Goal: Task Accomplishment & Management: Manage account settings

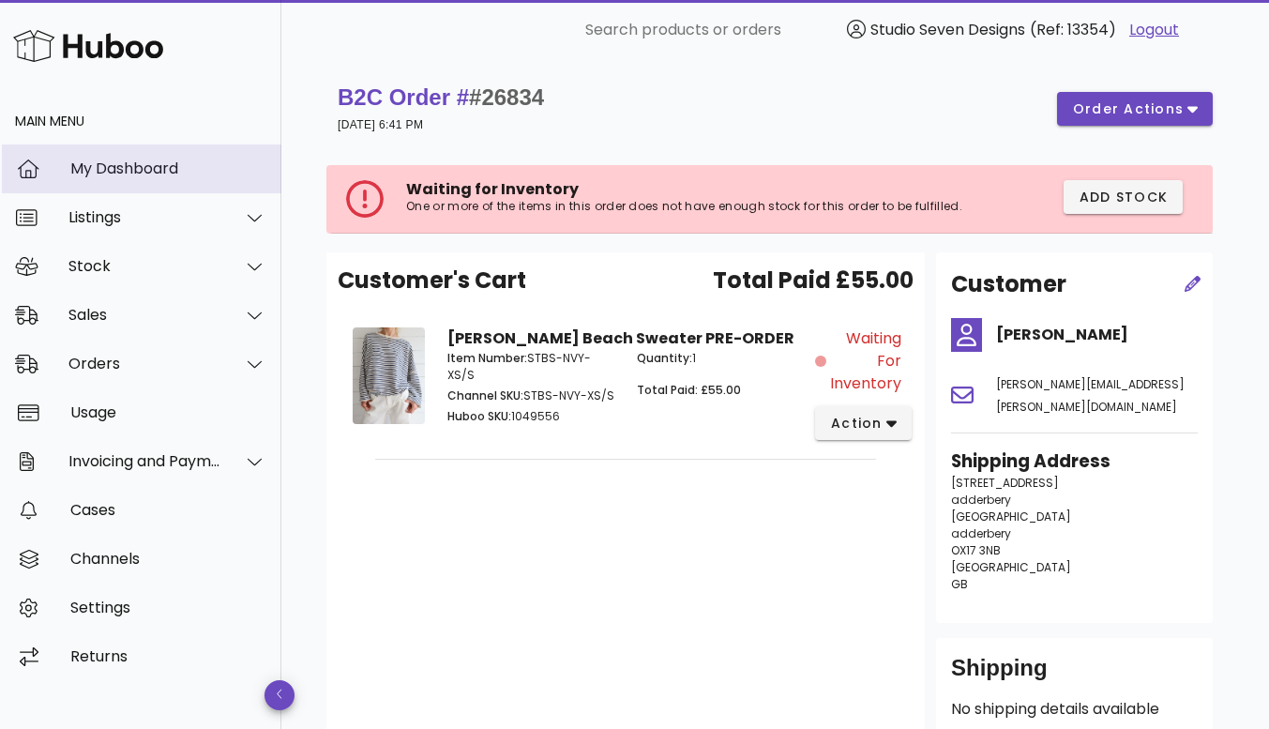
click at [146, 167] on div "My Dashboard" at bounding box center [168, 168] width 196 height 18
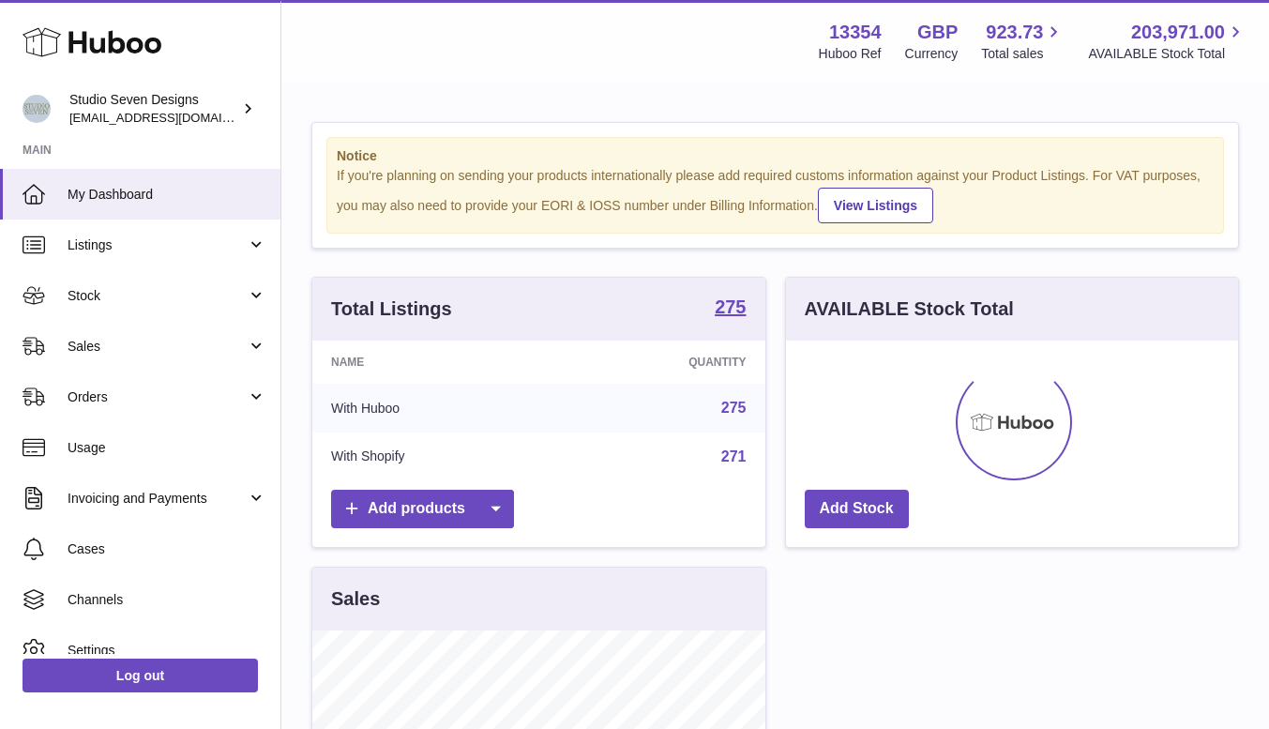
scroll to position [293, 452]
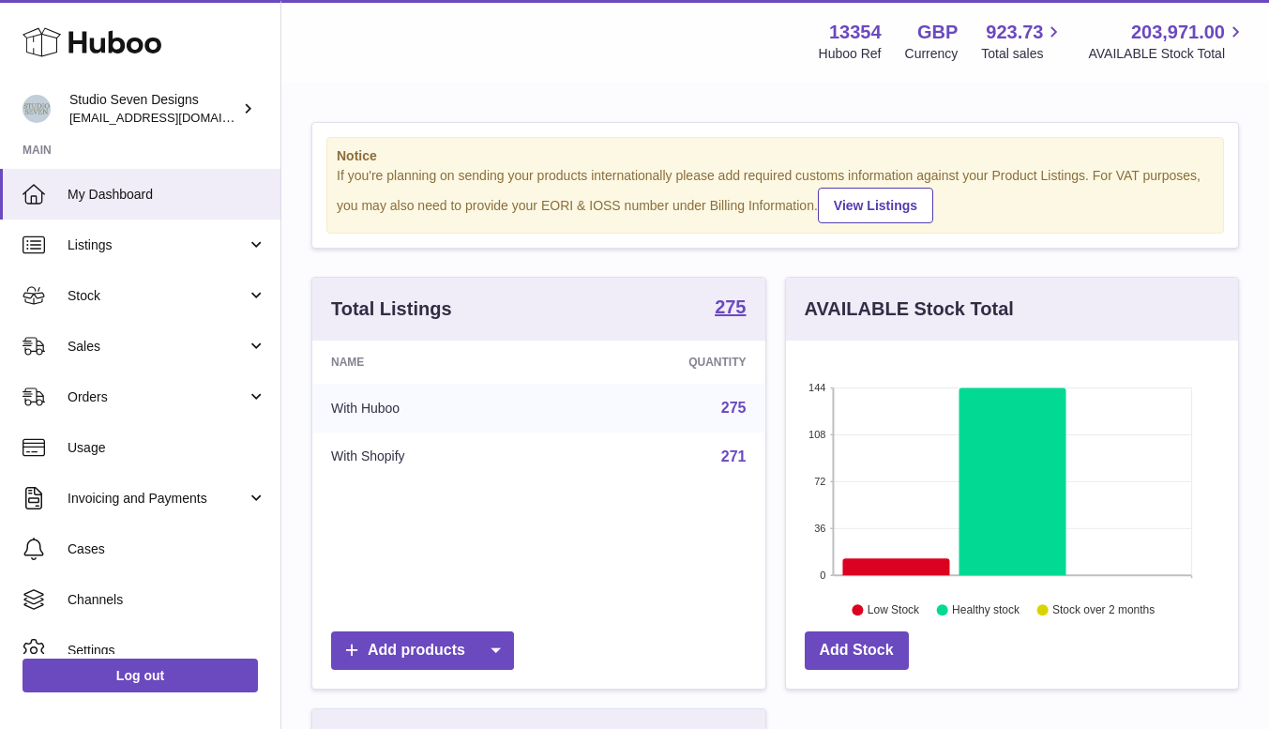
click at [88, 346] on span "Sales" at bounding box center [157, 347] width 179 height 18
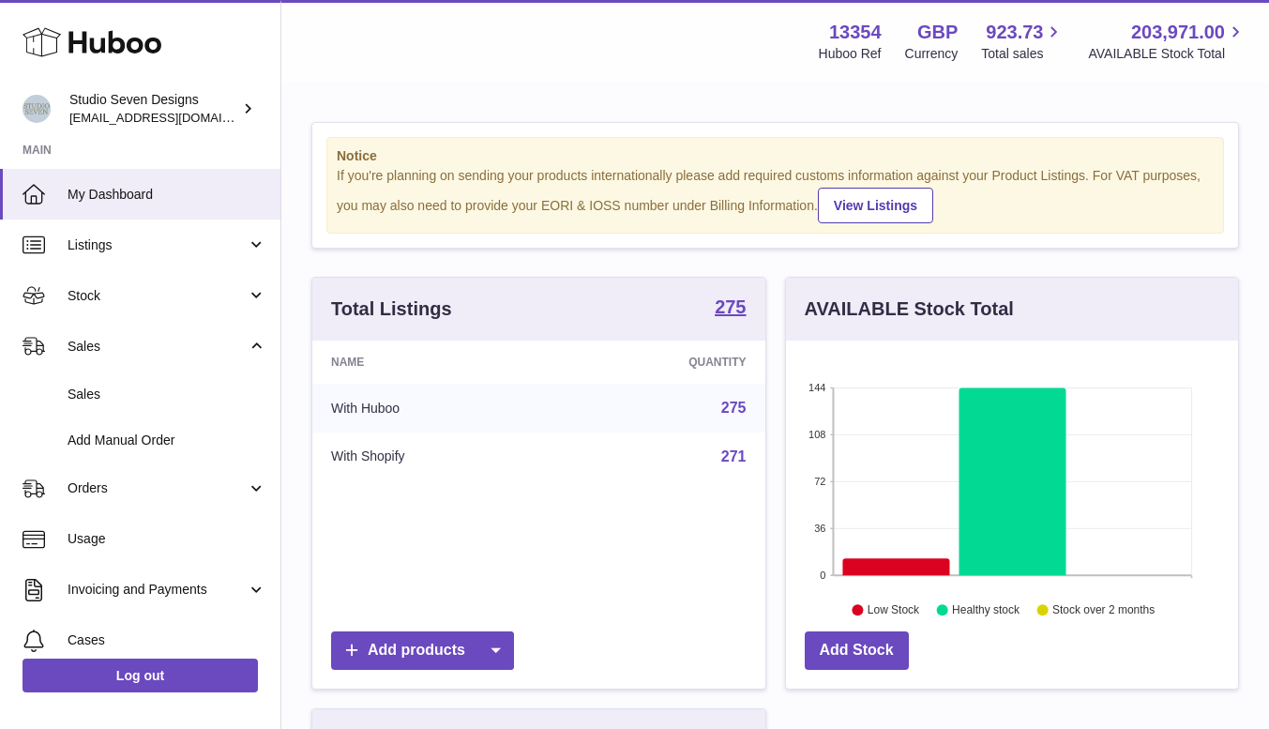
click at [86, 391] on span "Sales" at bounding box center [167, 394] width 199 height 18
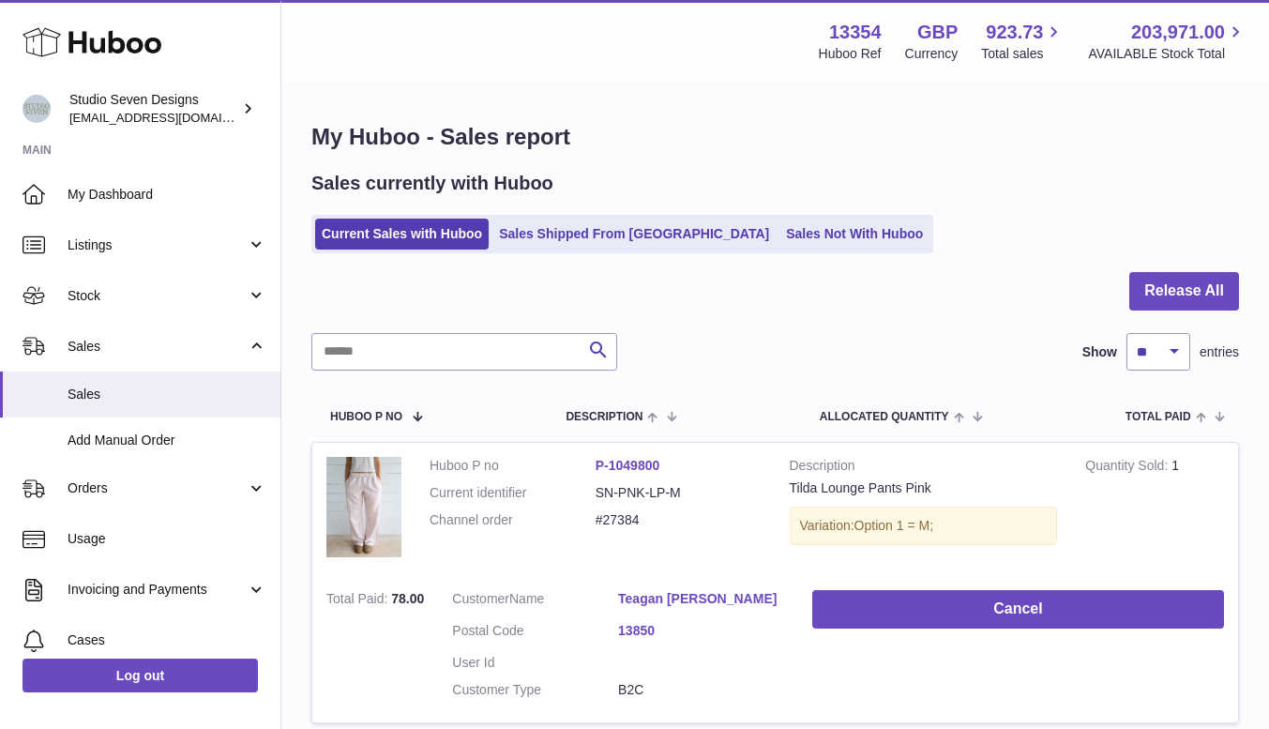
click at [595, 237] on link "Sales Shipped From [GEOGRAPHIC_DATA]" at bounding box center [633, 233] width 283 height 31
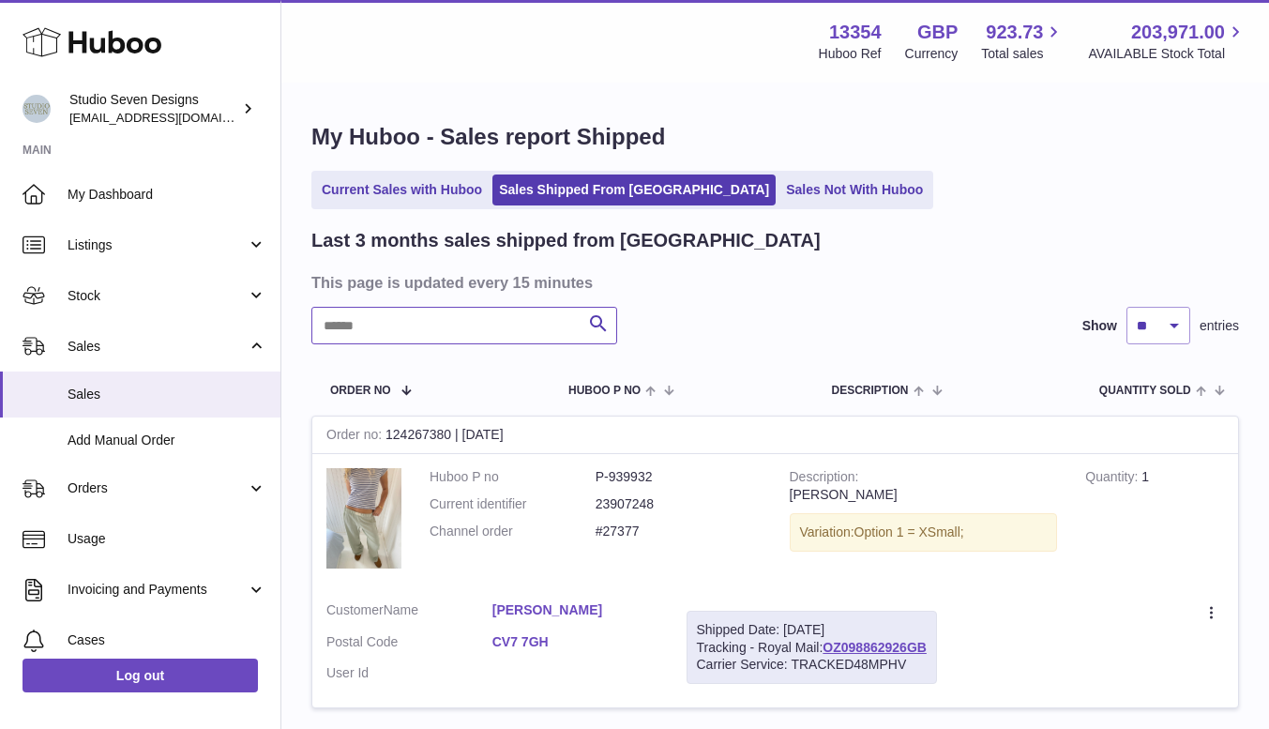
click at [495, 311] on input "text" at bounding box center [464, 326] width 306 height 38
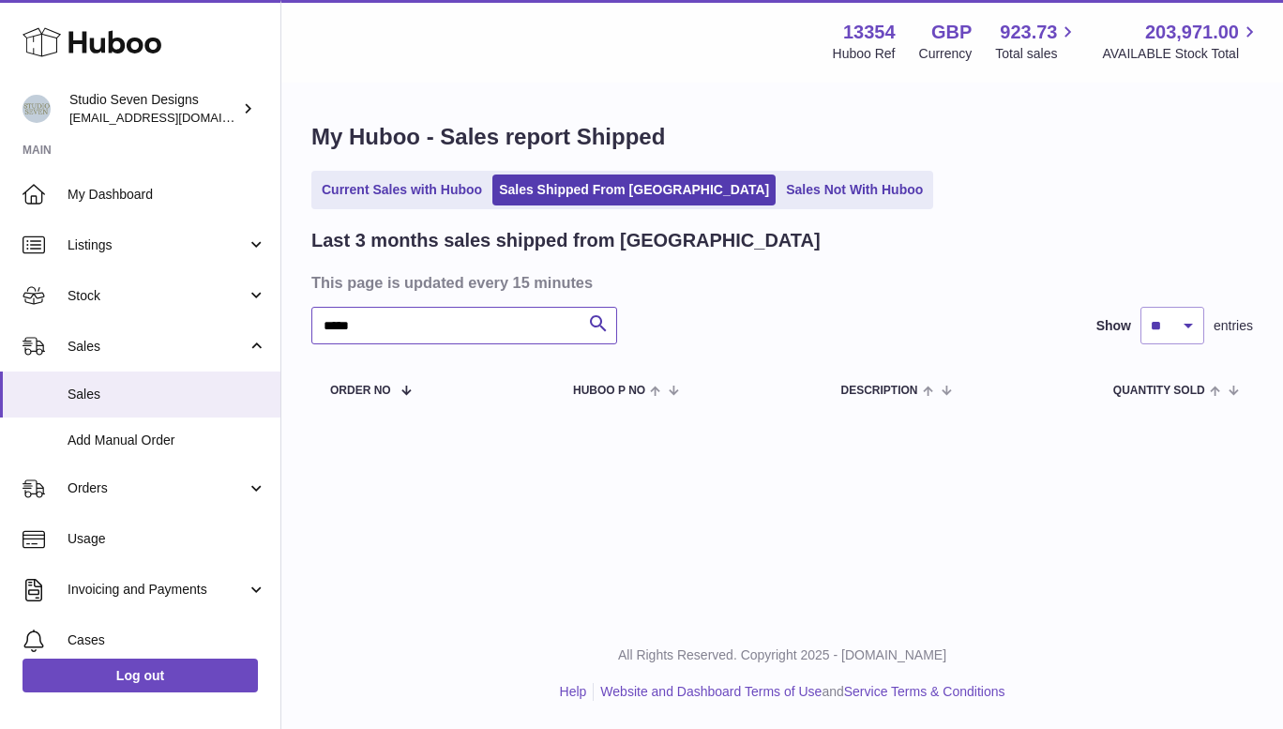
type input "*****"
click at [779, 188] on link "Sales Not With Huboo" at bounding box center [854, 189] width 150 height 31
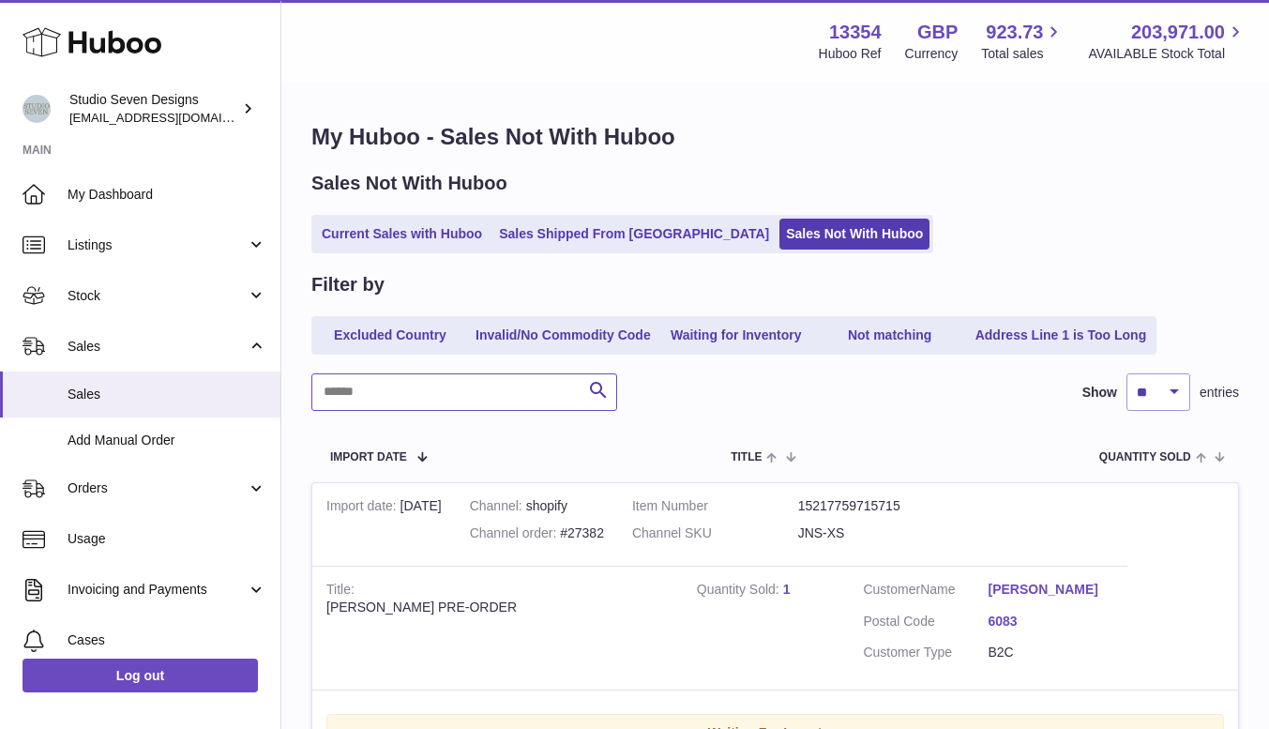
click at [369, 381] on input "text" at bounding box center [464, 392] width 306 height 38
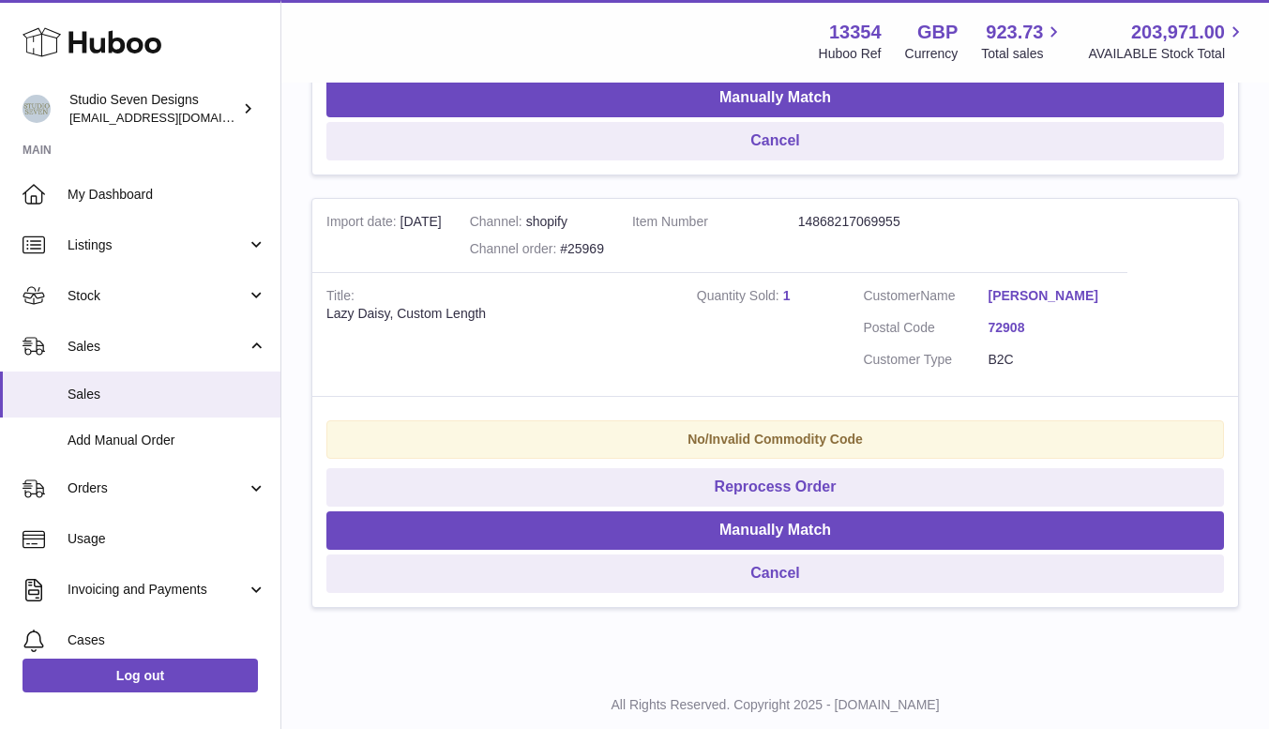
scroll to position [1623, 0]
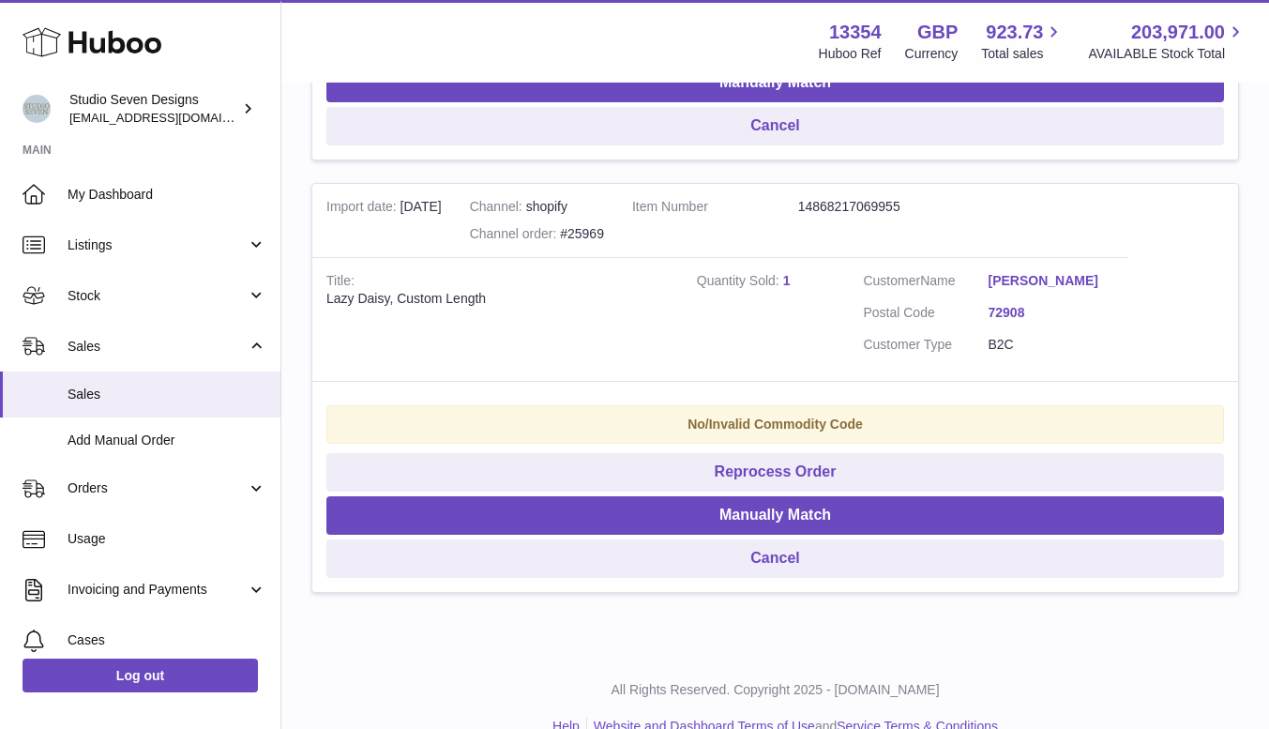
type input "*****"
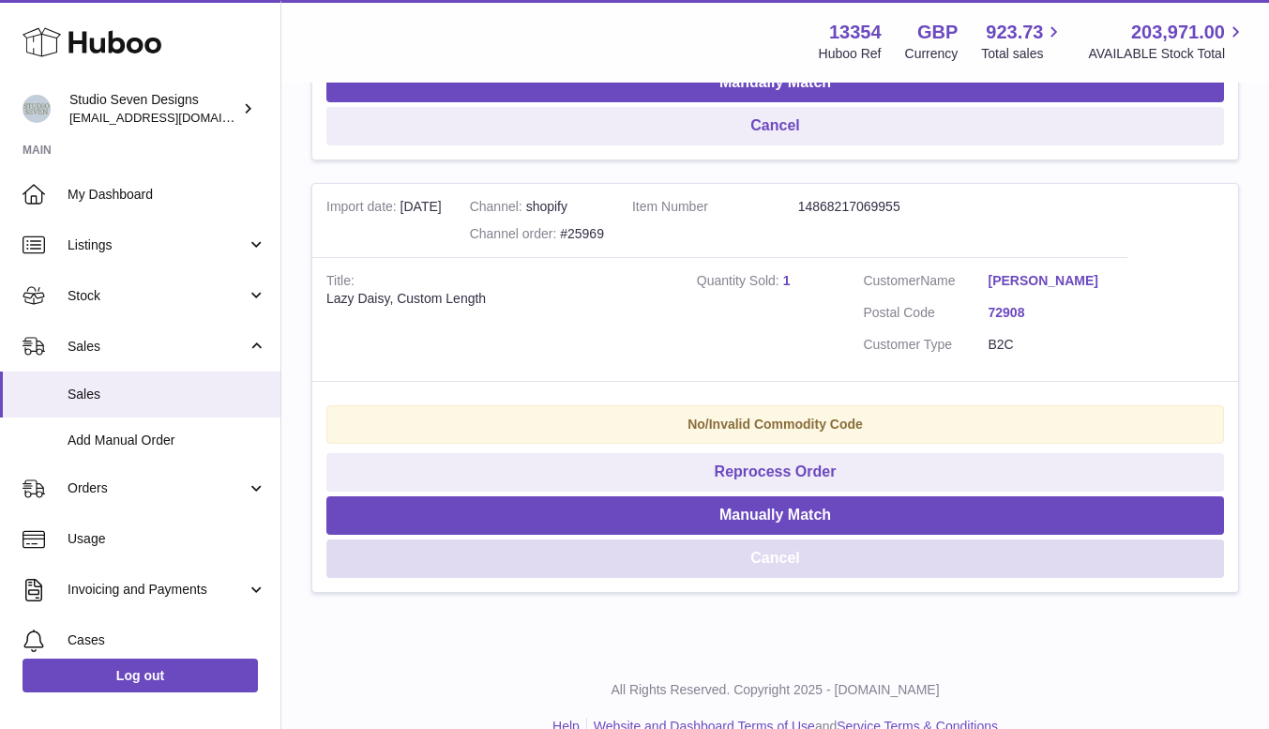
click at [786, 578] on button "Cancel" at bounding box center [774, 558] width 897 height 38
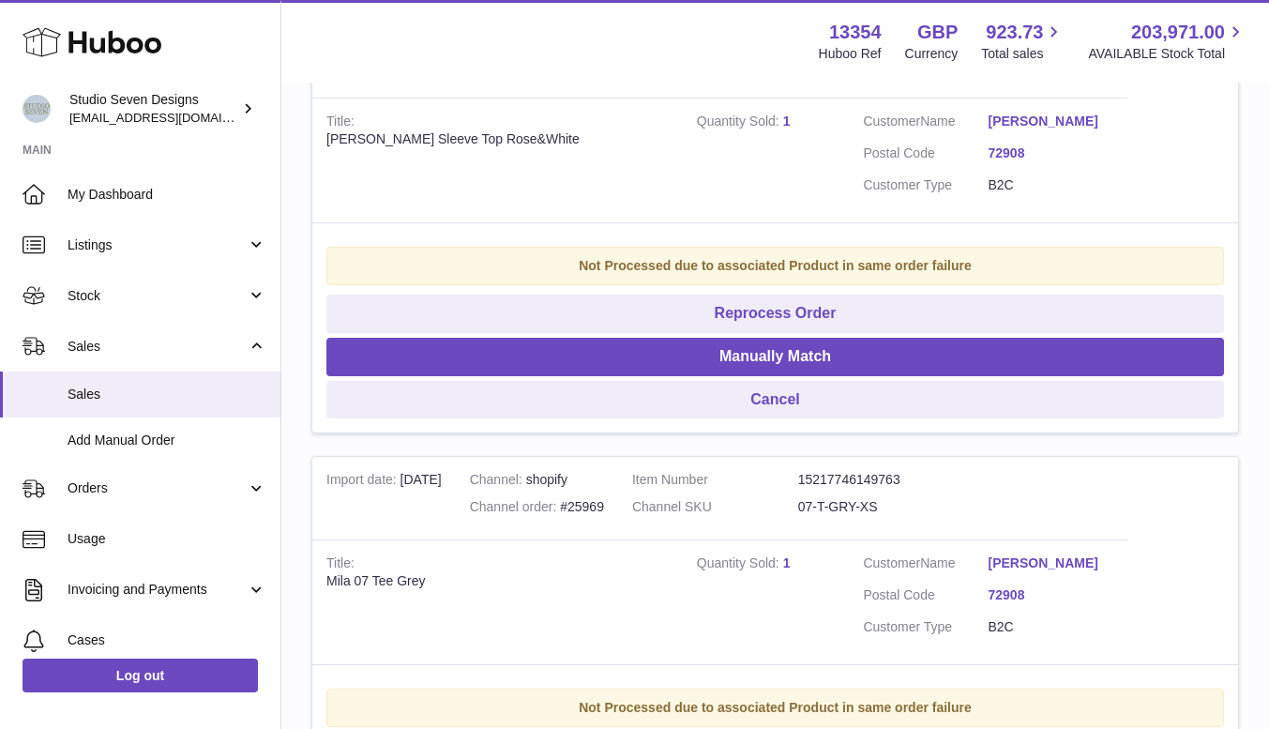
scroll to position [907, 0]
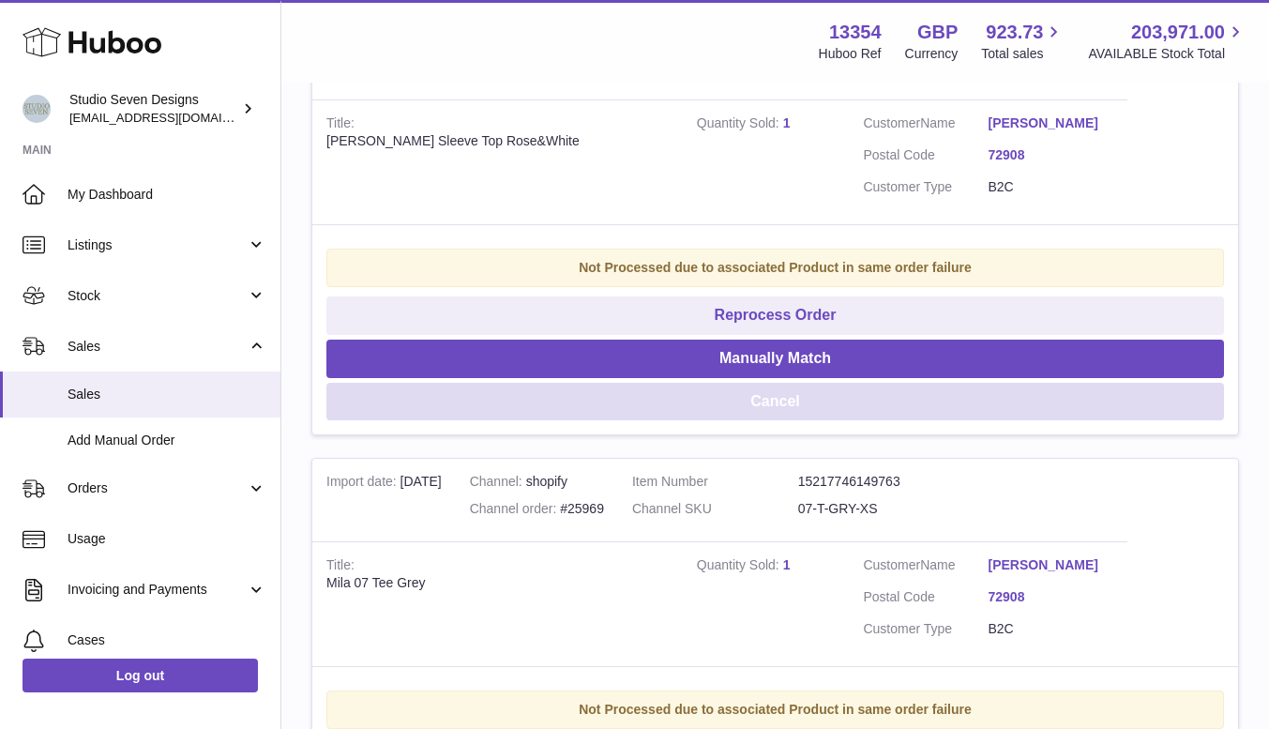
click at [791, 421] on button "Cancel" at bounding box center [774, 402] width 897 height 38
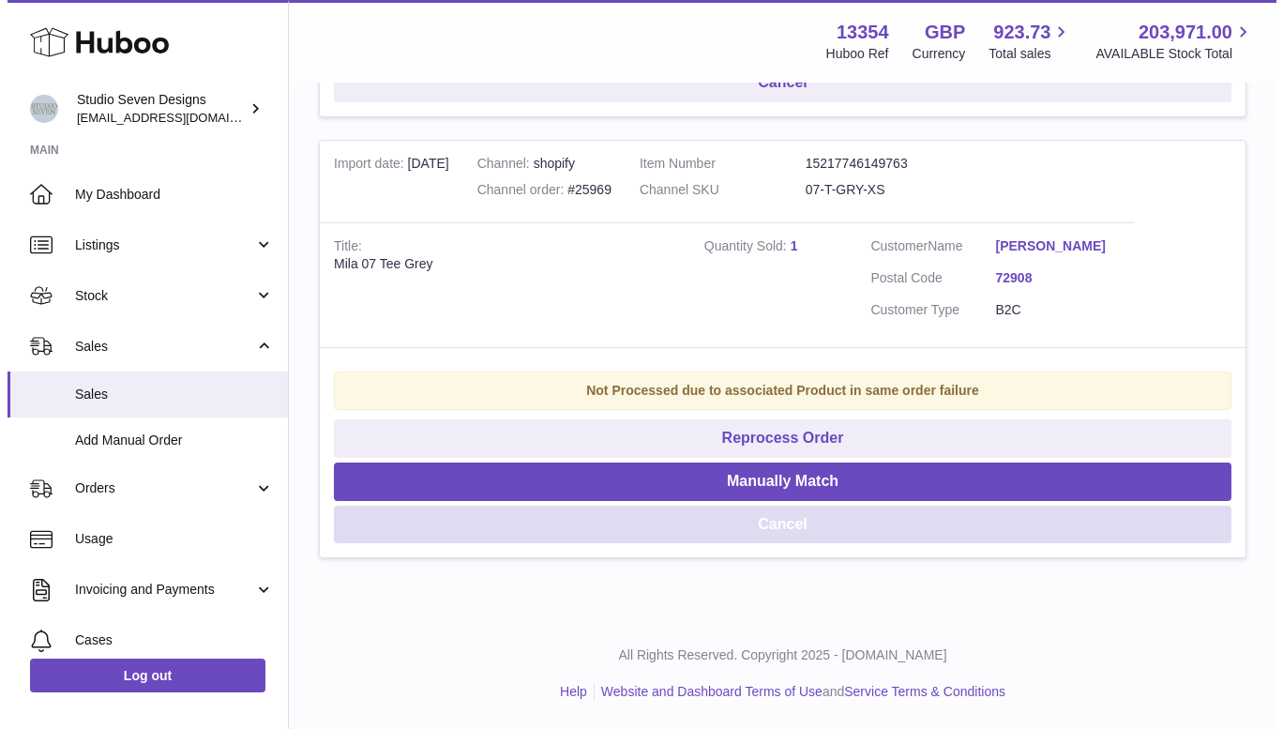
scroll to position [820, 0]
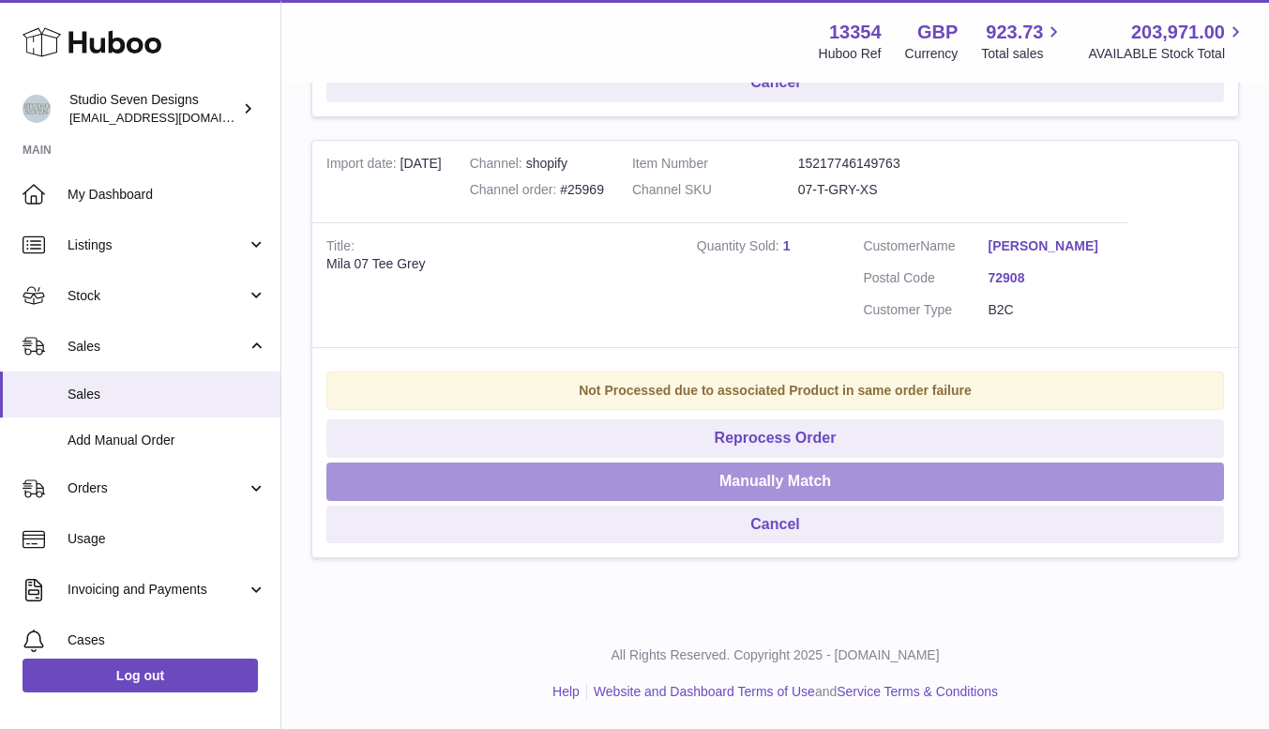
click at [792, 480] on button "Manually Match" at bounding box center [774, 481] width 897 height 38
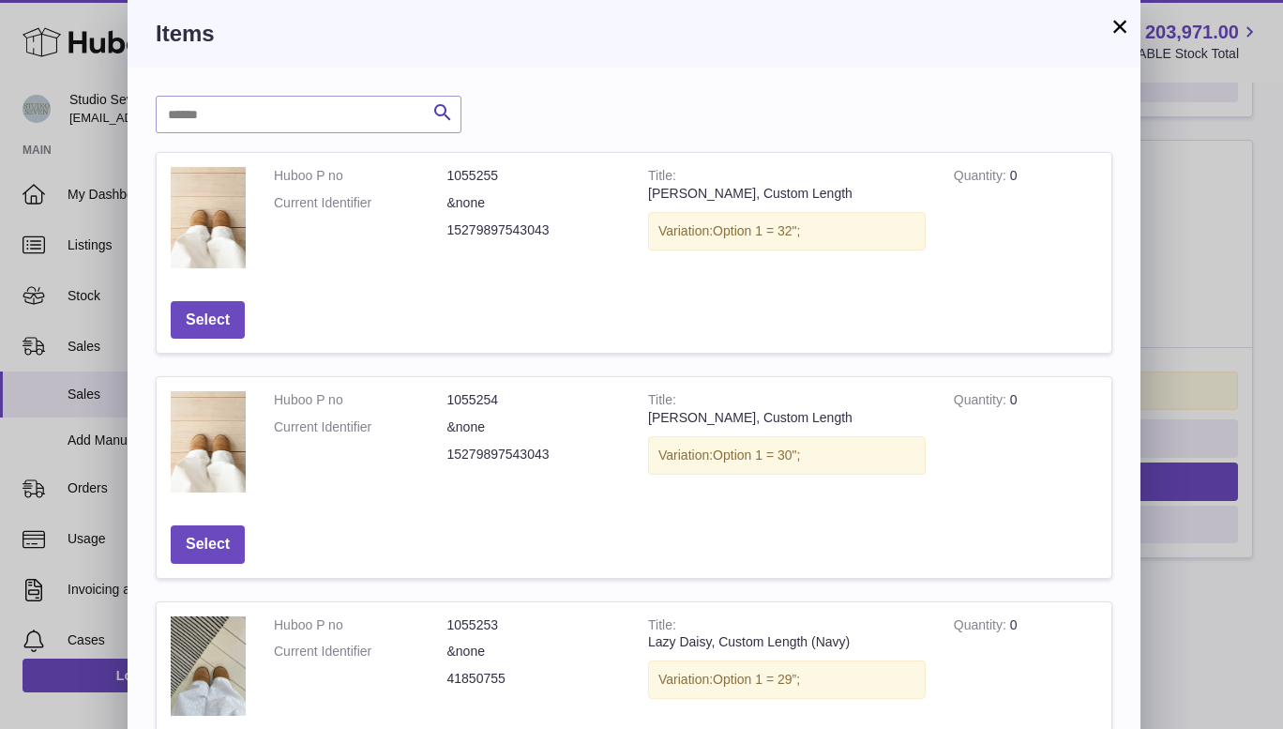
scroll to position [71, 0]
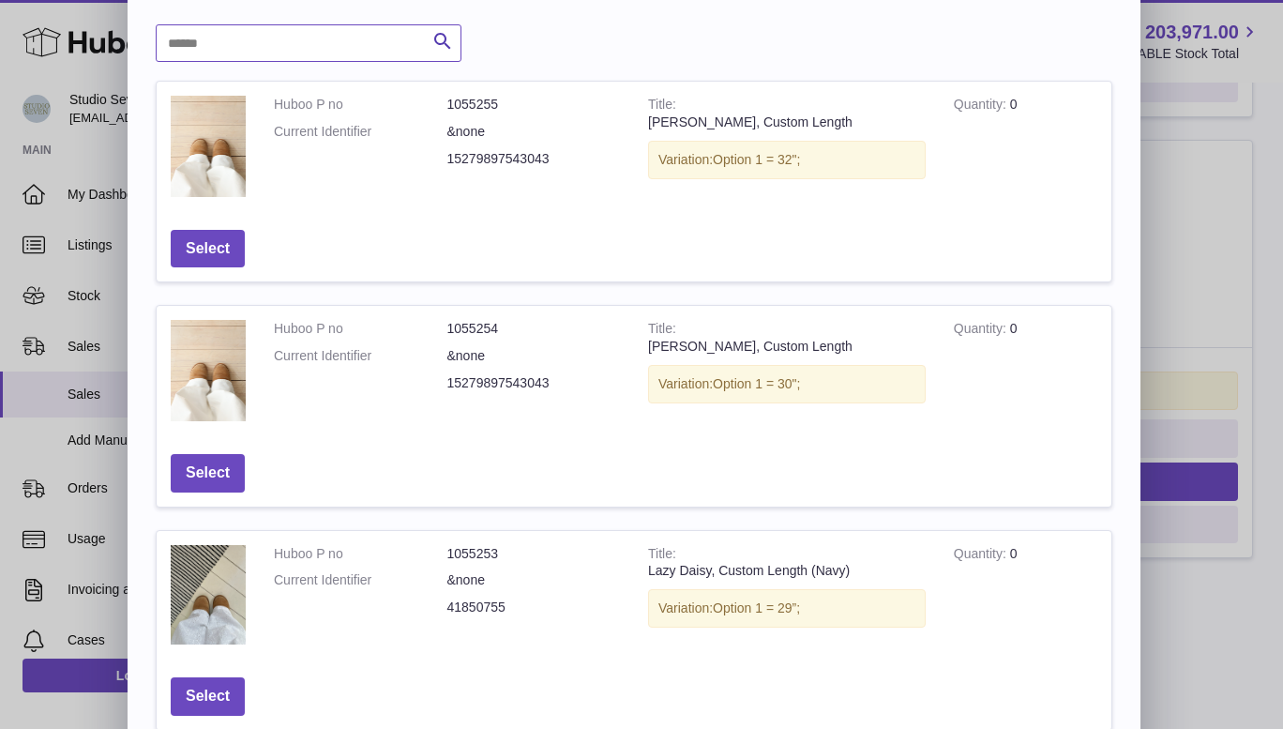
click at [204, 43] on input "text" at bounding box center [309, 43] width 306 height 38
type input "****"
click at [445, 37] on icon "submit" at bounding box center [442, 41] width 23 height 23
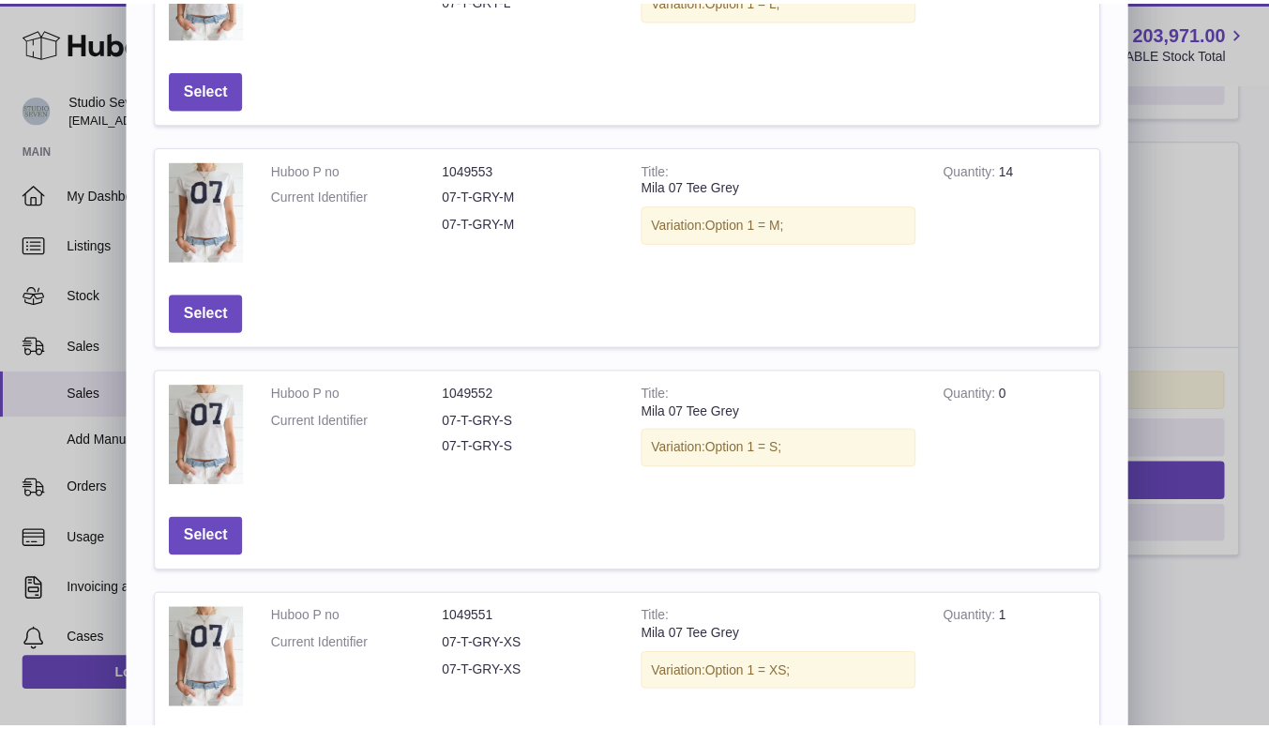
scroll to position [665, 0]
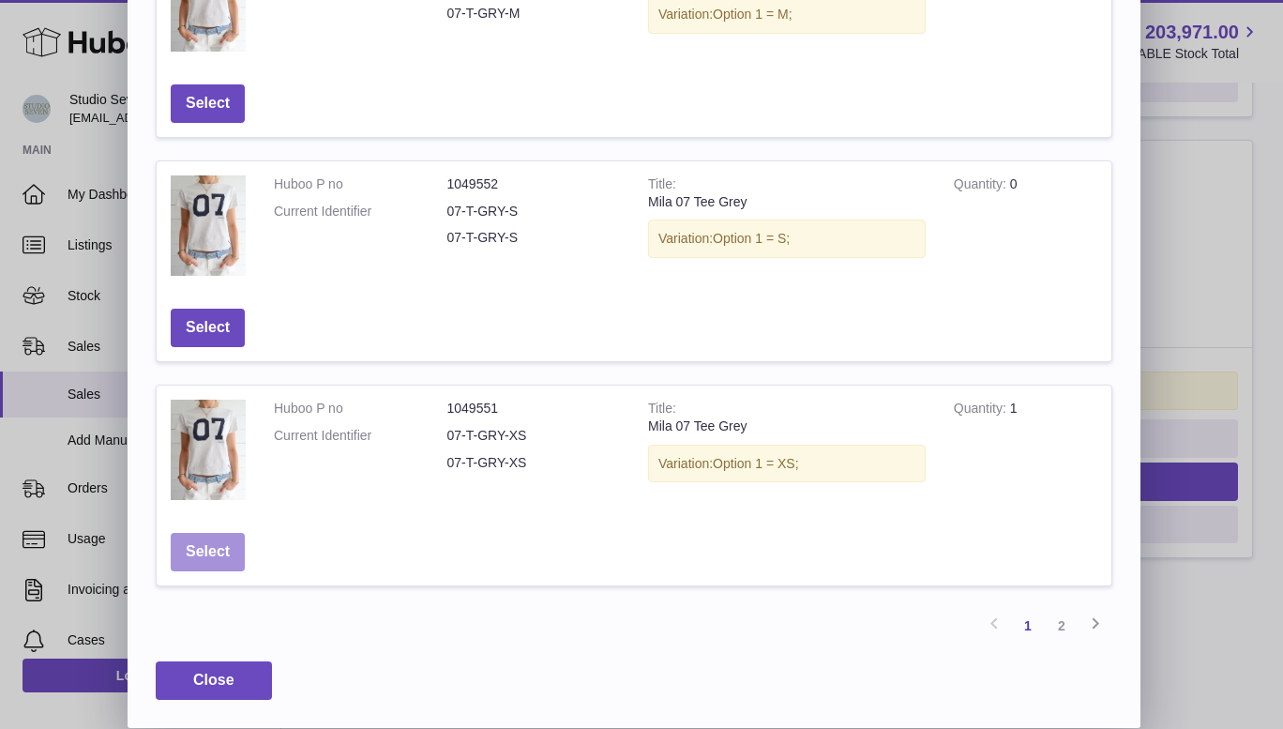
click at [204, 544] on button "Select" at bounding box center [208, 552] width 74 height 38
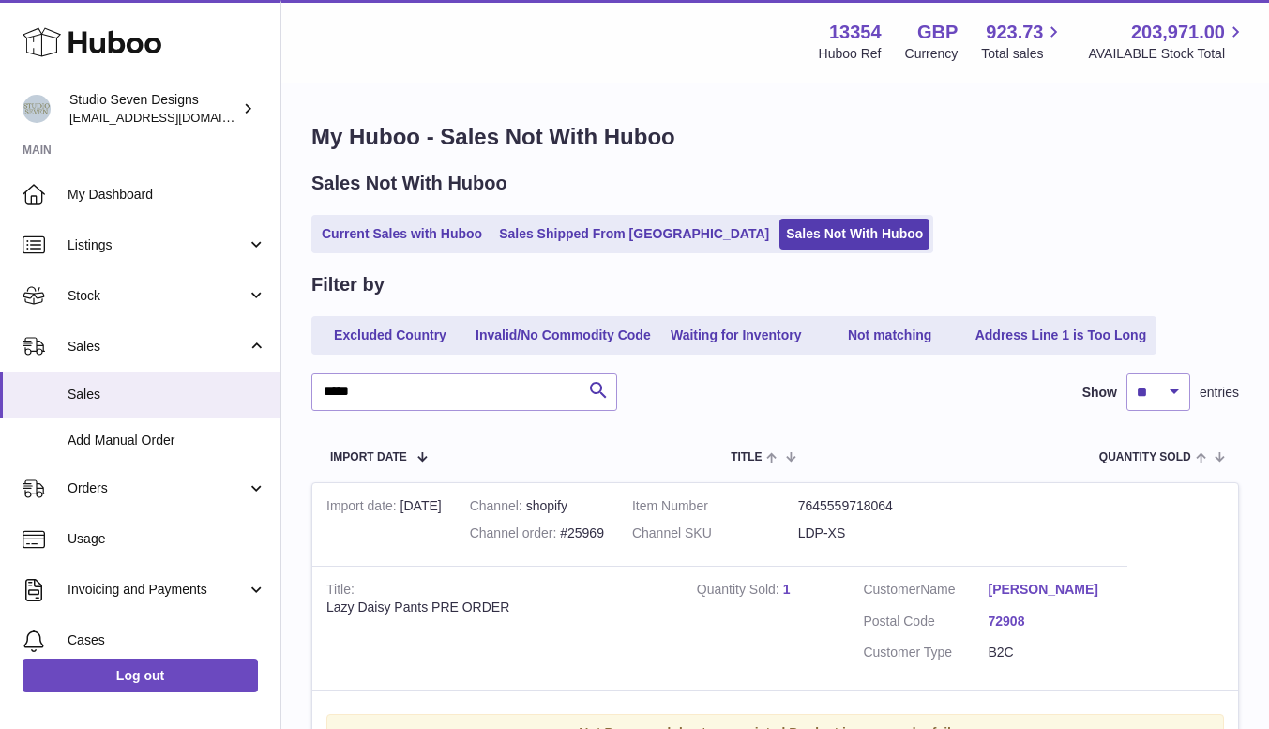
scroll to position [360, 0]
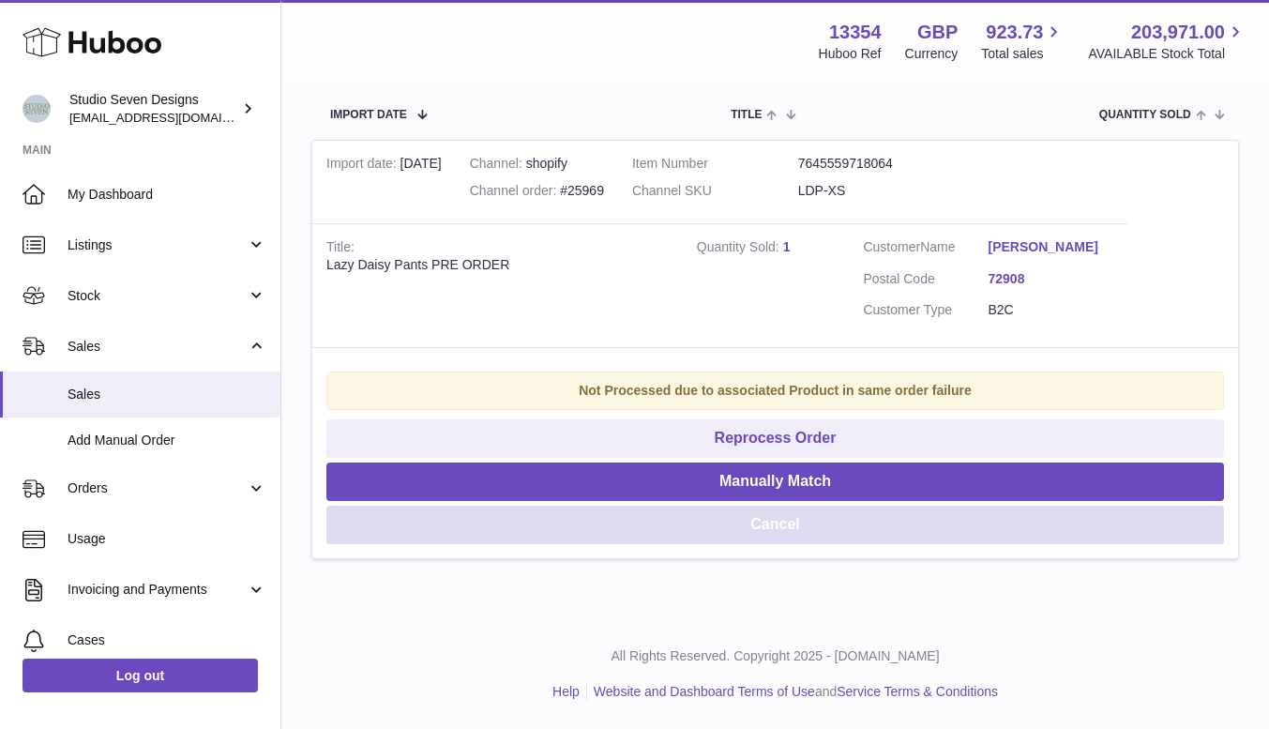
click at [765, 527] on button "Cancel" at bounding box center [774, 524] width 897 height 38
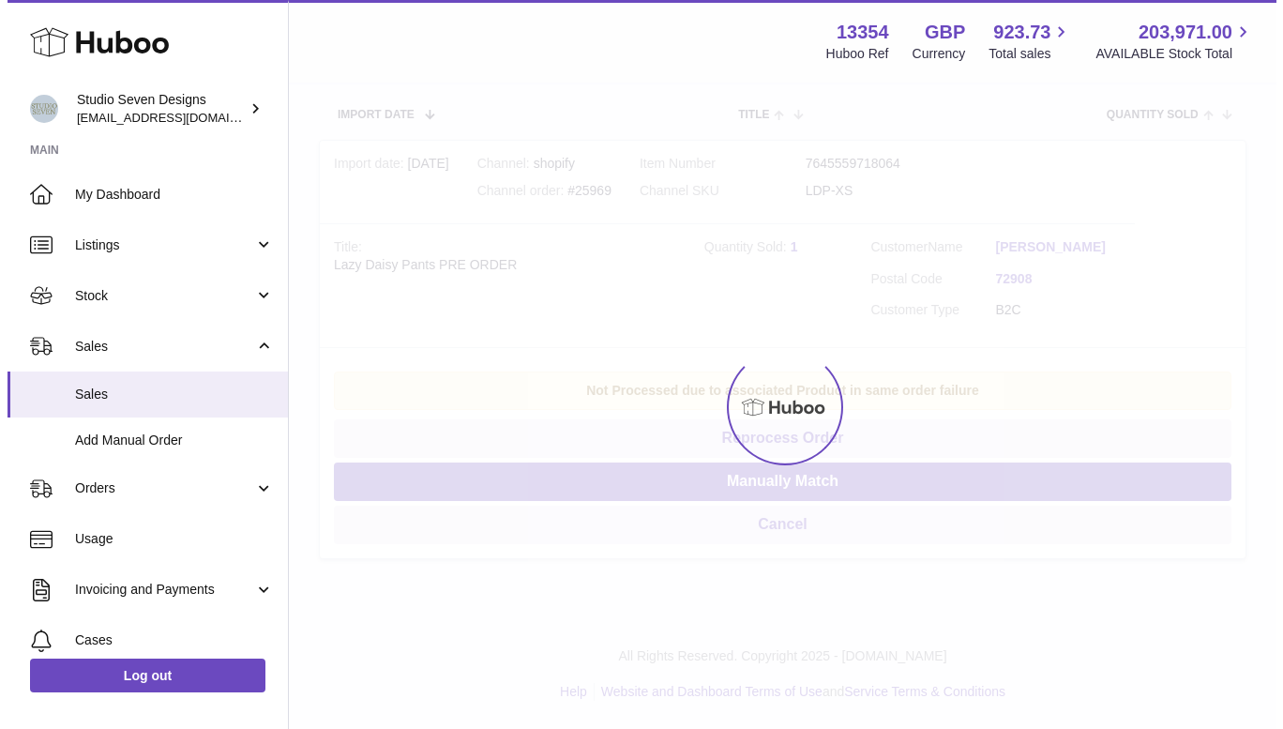
scroll to position [0, 0]
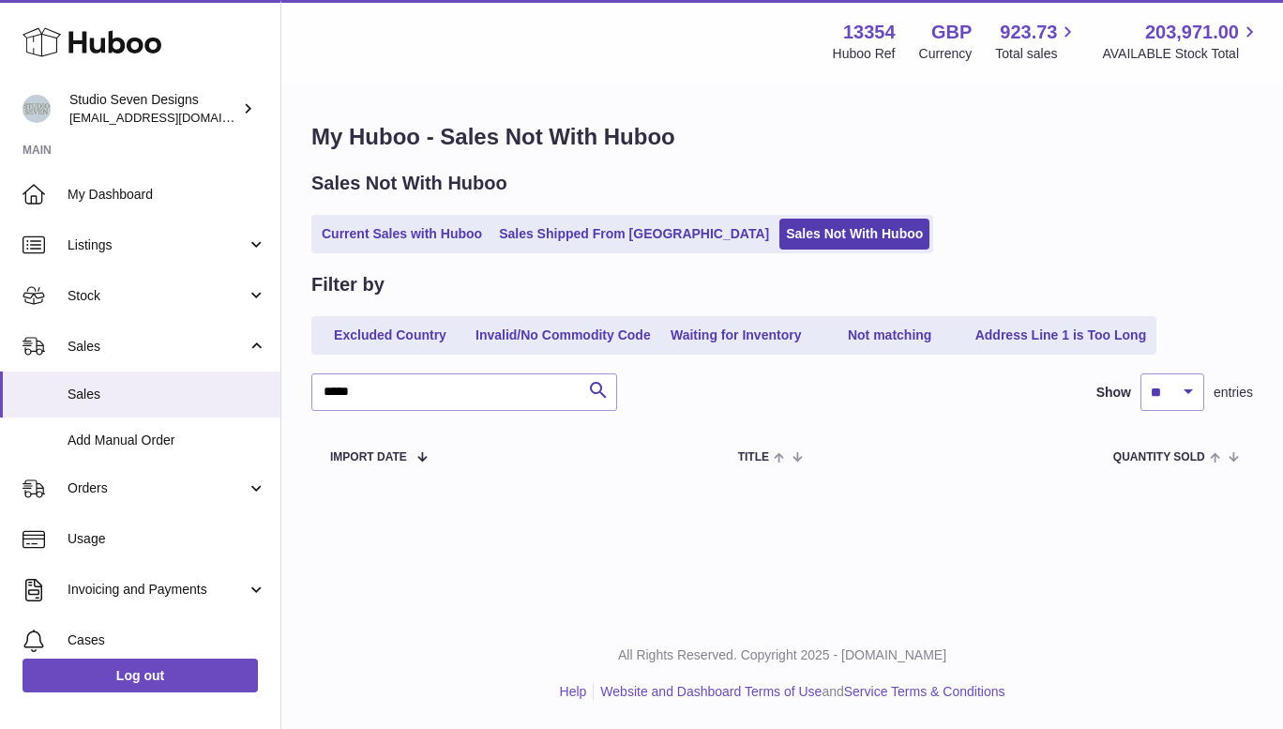
click at [367, 225] on link "Current Sales with Huboo" at bounding box center [401, 233] width 173 height 31
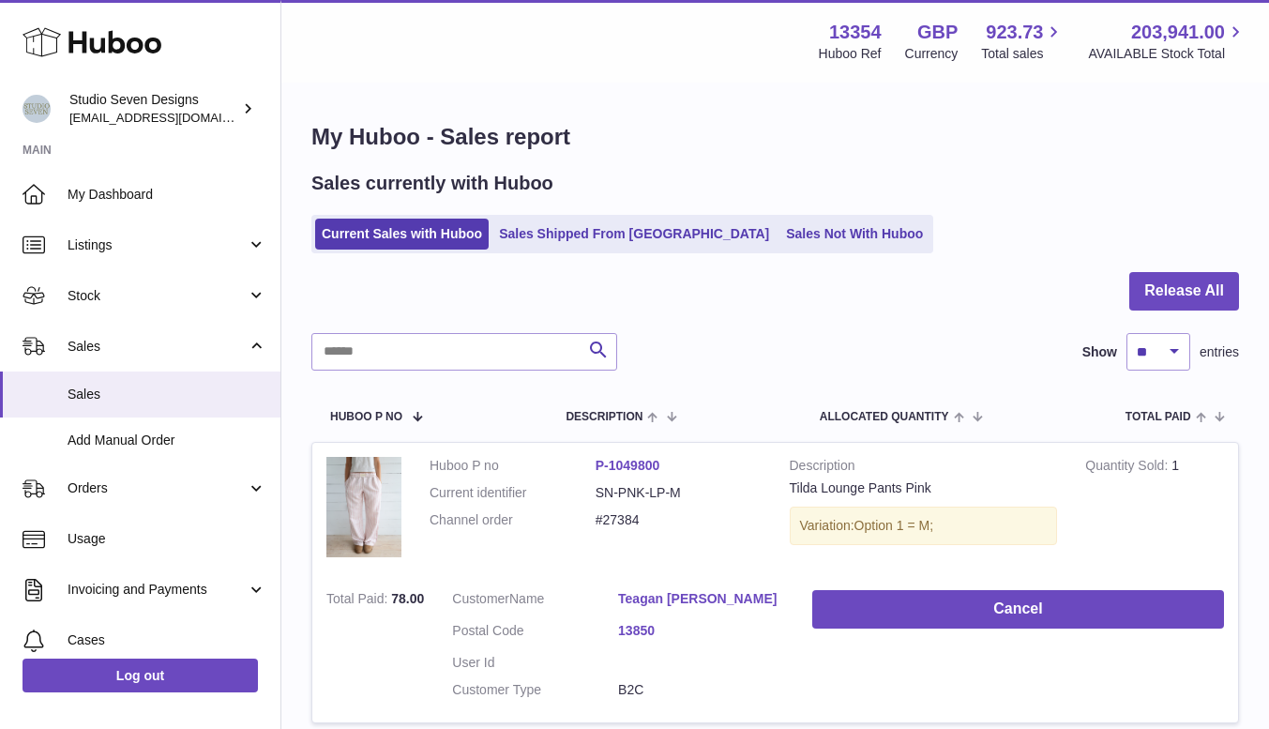
click at [106, 491] on span "Orders" at bounding box center [157, 488] width 179 height 18
click at [94, 534] on span "Orders" at bounding box center [167, 537] width 199 height 18
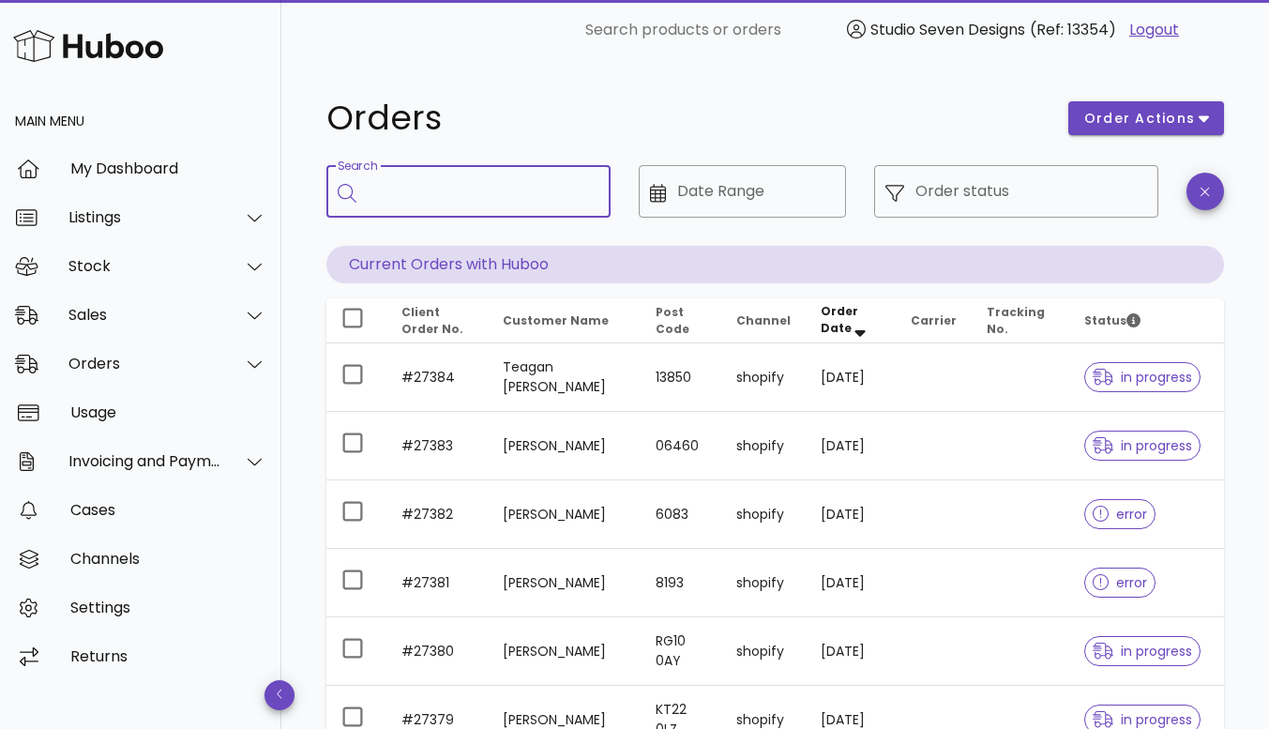
click at [449, 203] on input "Search" at bounding box center [482, 191] width 228 height 30
type input "*****"
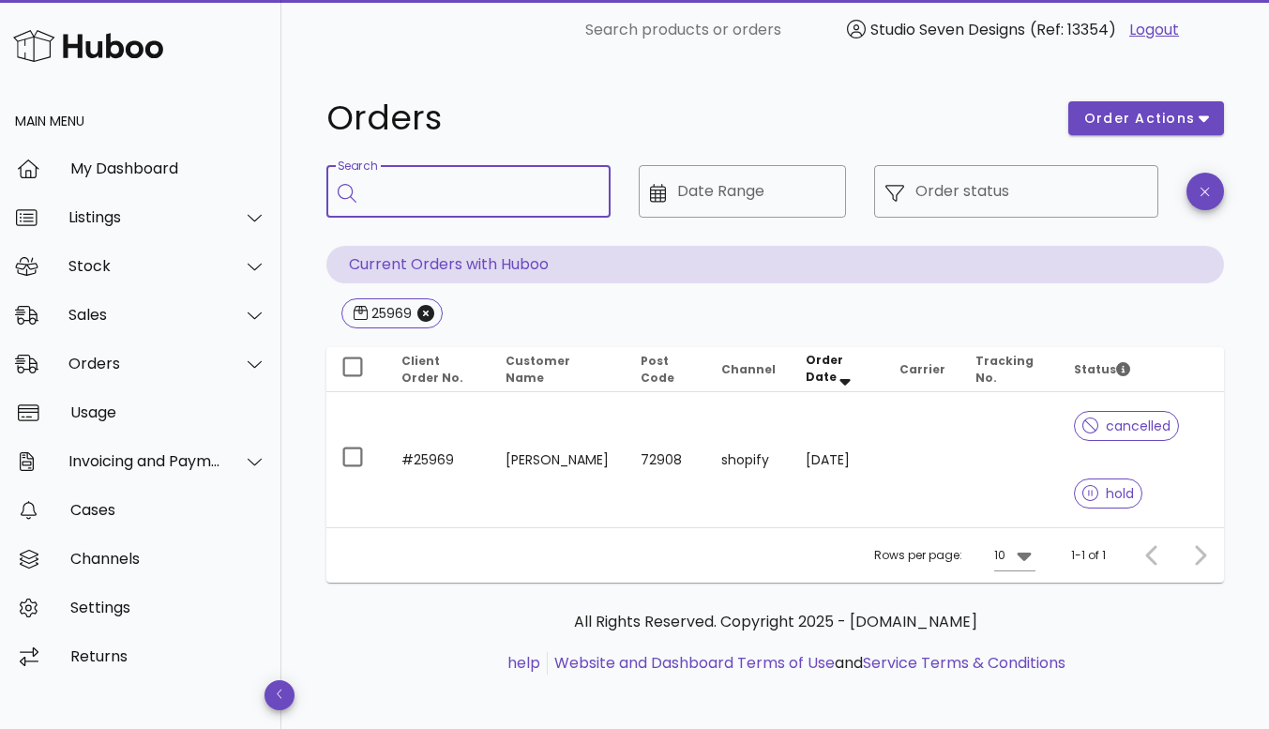
click at [995, 475] on td at bounding box center [1009, 459] width 98 height 135
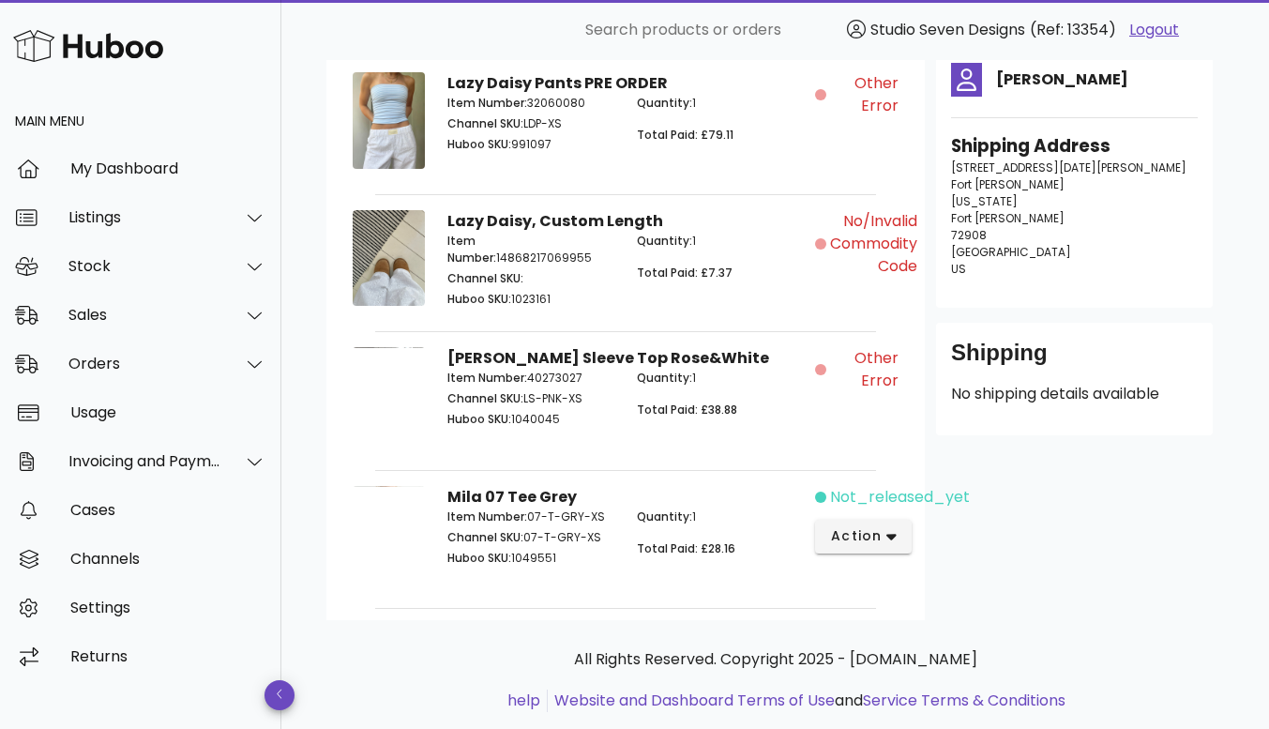
scroll to position [347, 0]
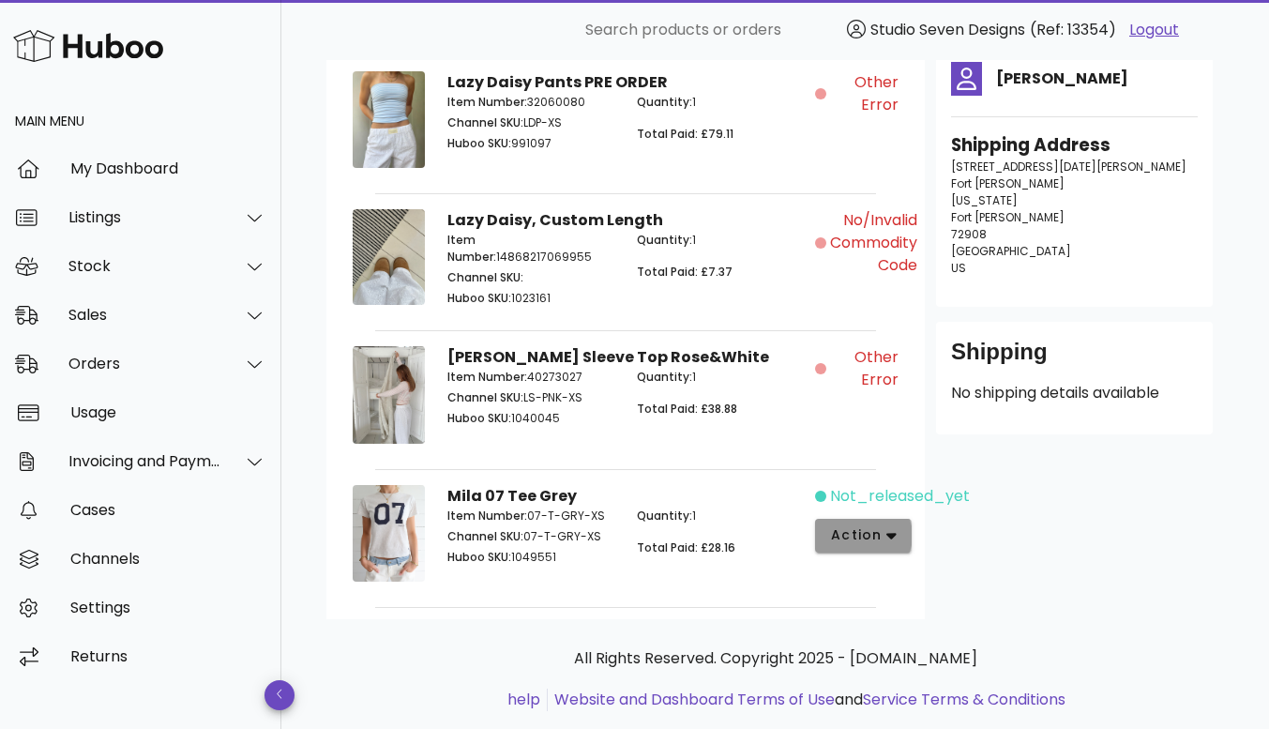
click at [888, 533] on icon "button" at bounding box center [891, 536] width 10 height 7
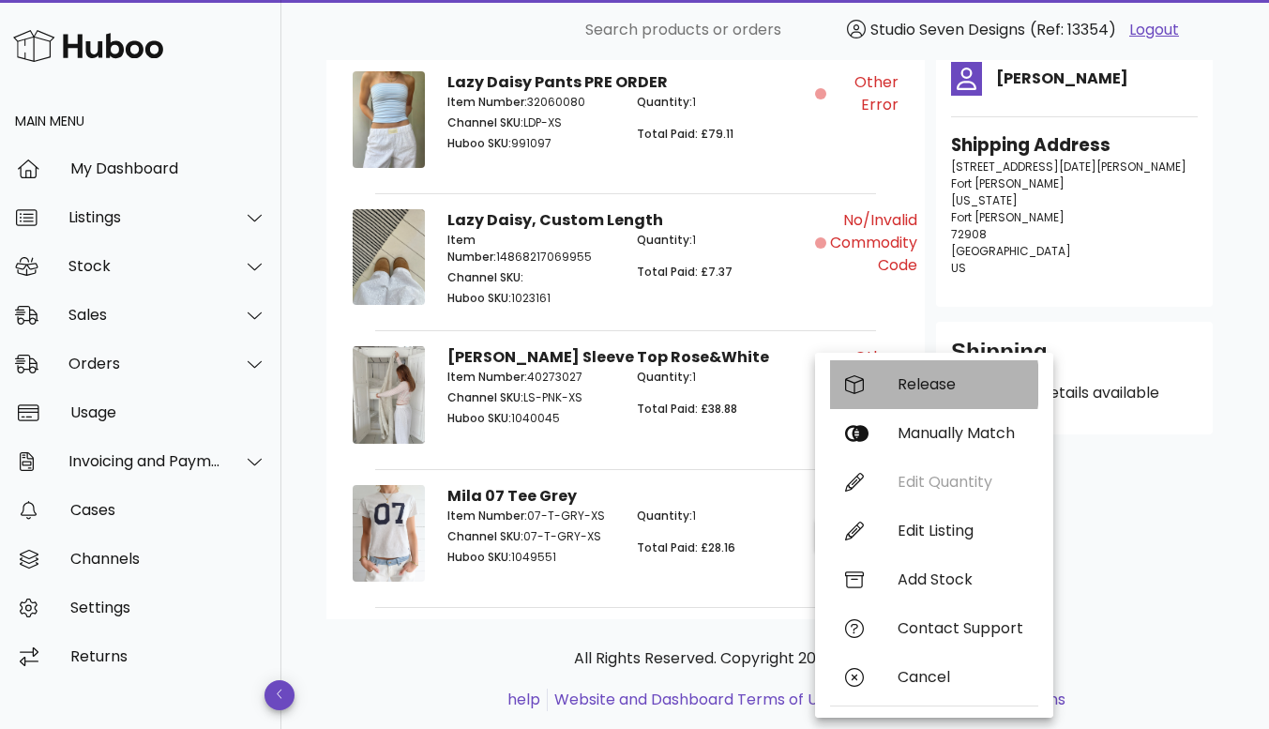
click at [935, 385] on div "Release" at bounding box center [960, 384] width 126 height 18
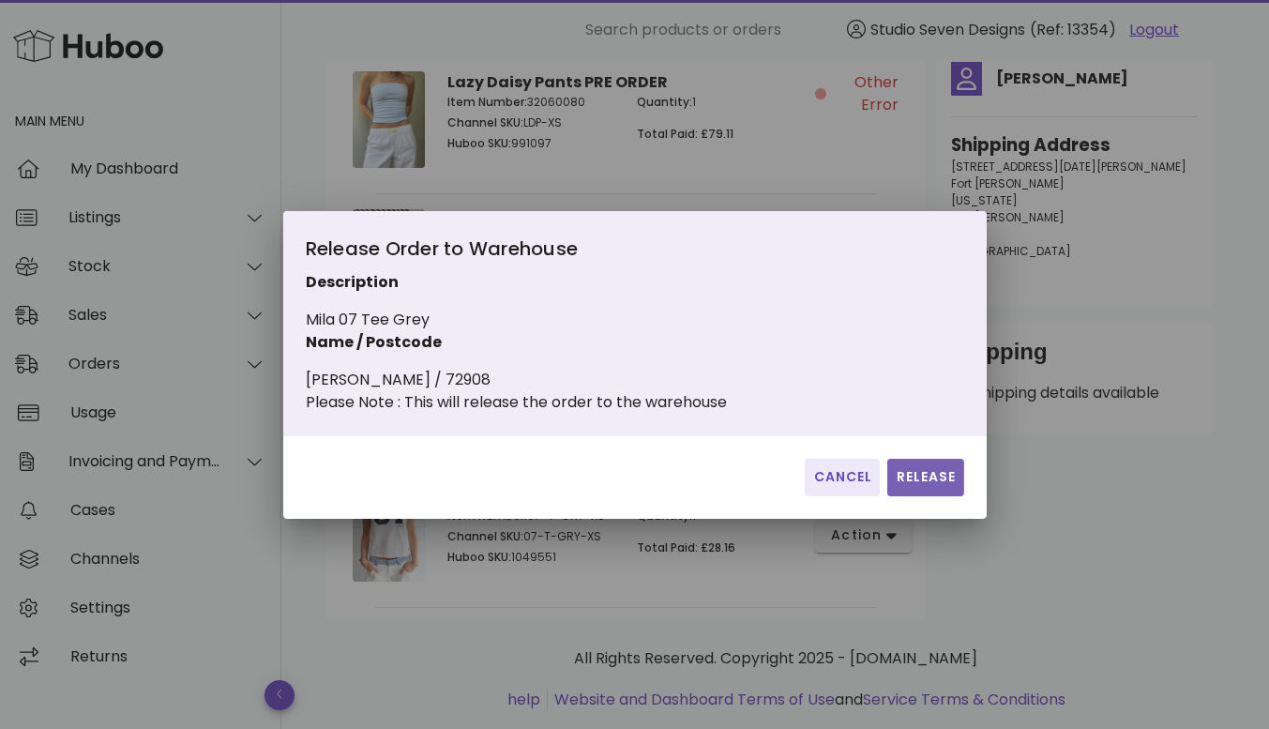
click at [926, 487] on span "Release" at bounding box center [925, 477] width 61 height 20
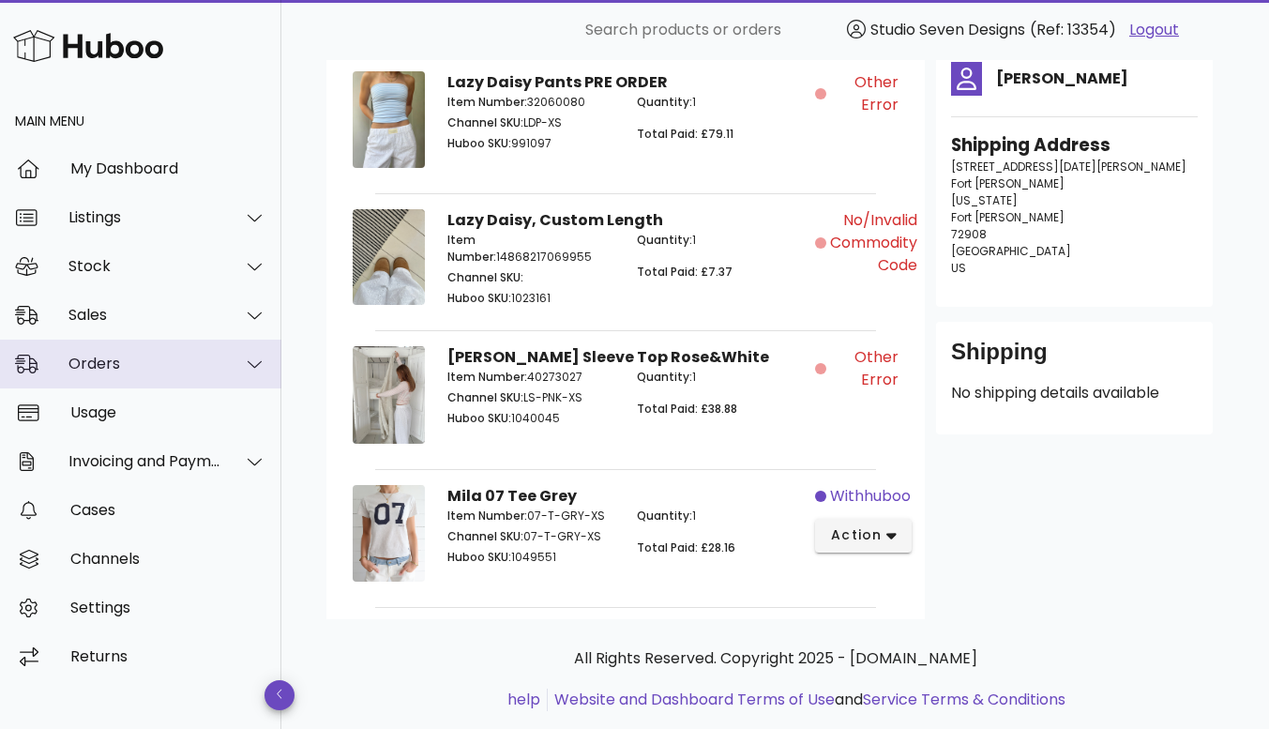
click at [143, 361] on div "Orders" at bounding box center [144, 363] width 153 height 18
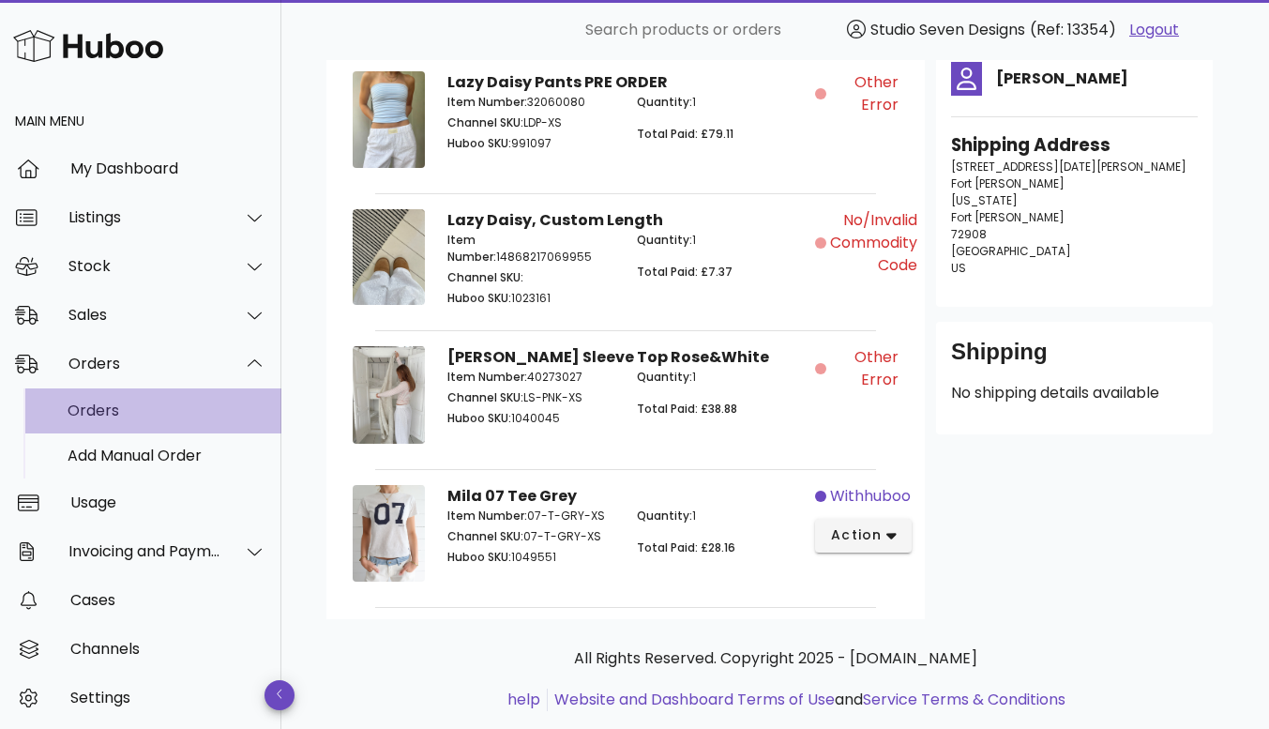
click at [129, 403] on div "Orders" at bounding box center [167, 410] width 199 height 18
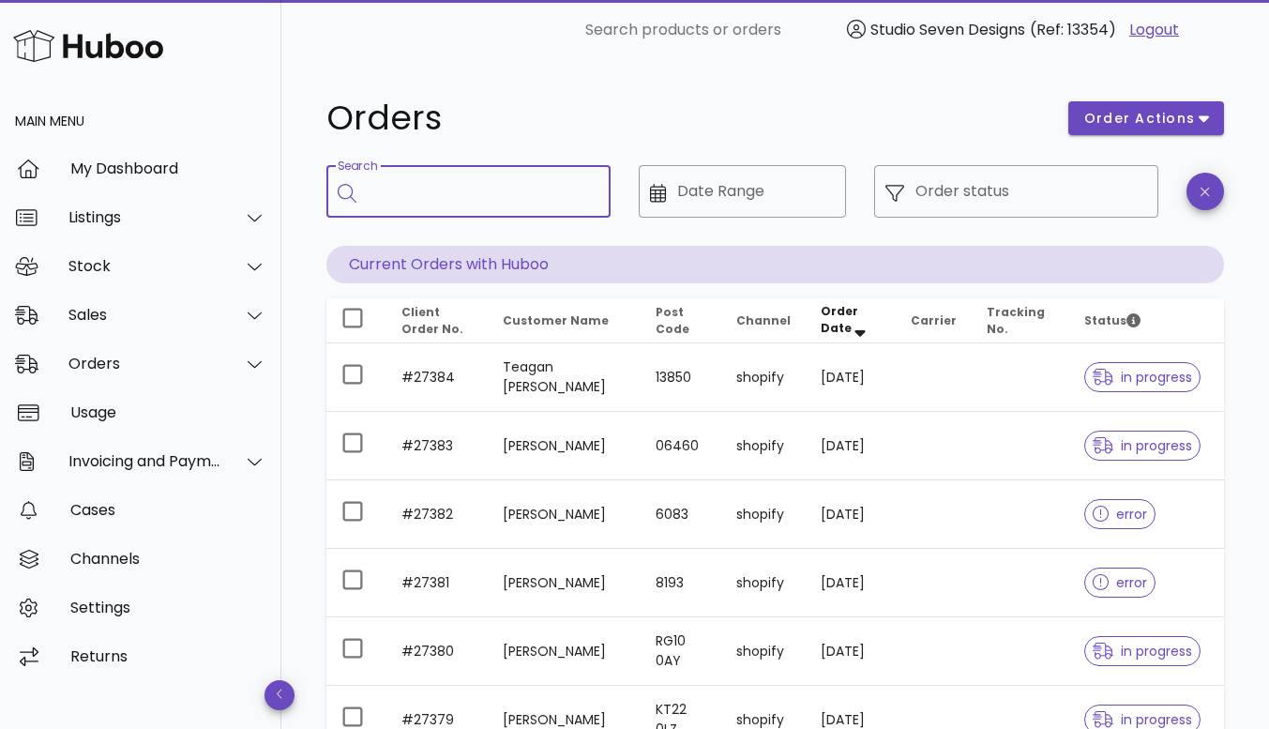
click at [440, 191] on input "Search" at bounding box center [482, 191] width 228 height 30
type input "*****"
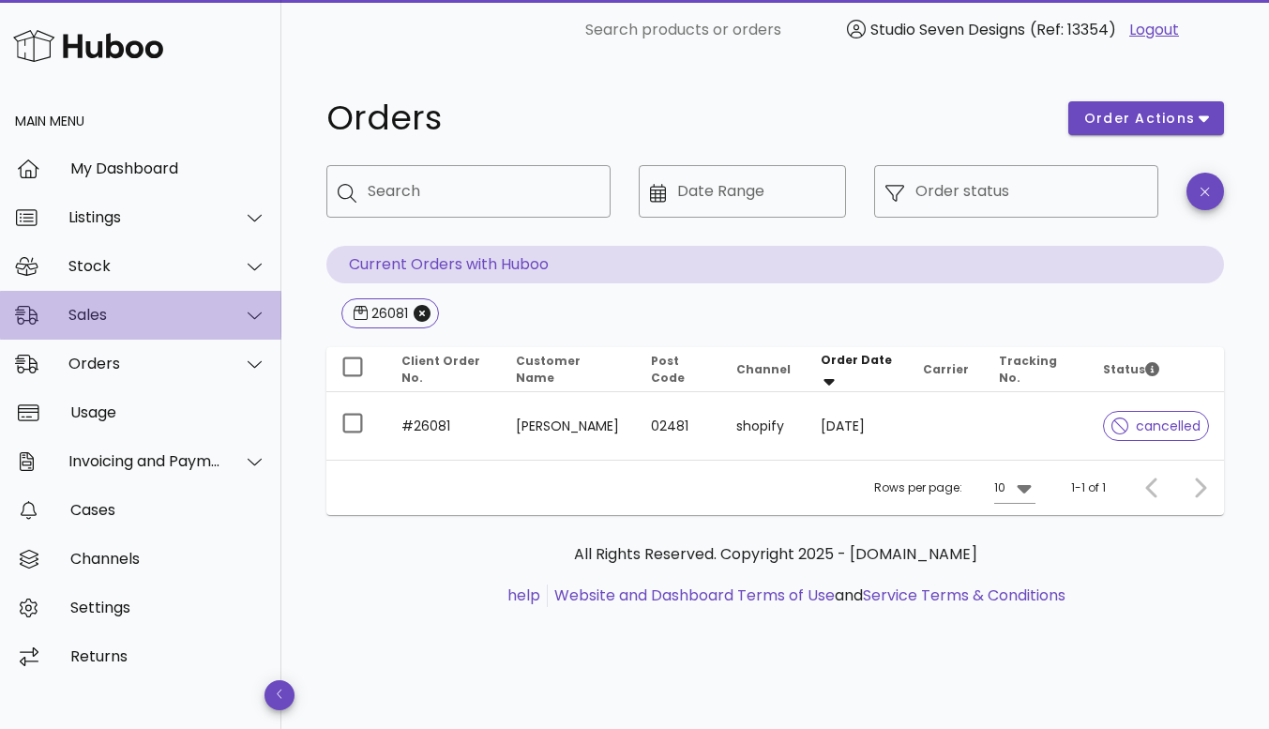
click at [120, 303] on div "Sales" at bounding box center [140, 315] width 281 height 49
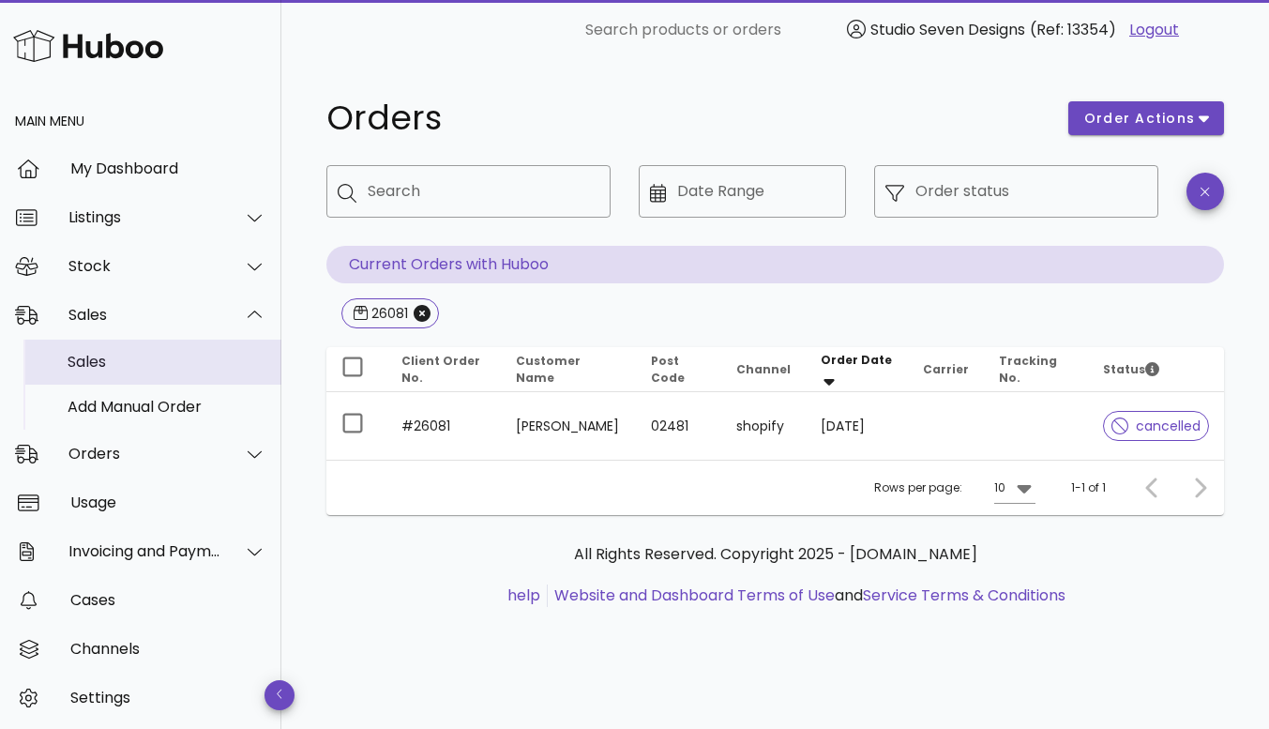
click at [102, 345] on div "Sales" at bounding box center [167, 361] width 199 height 40
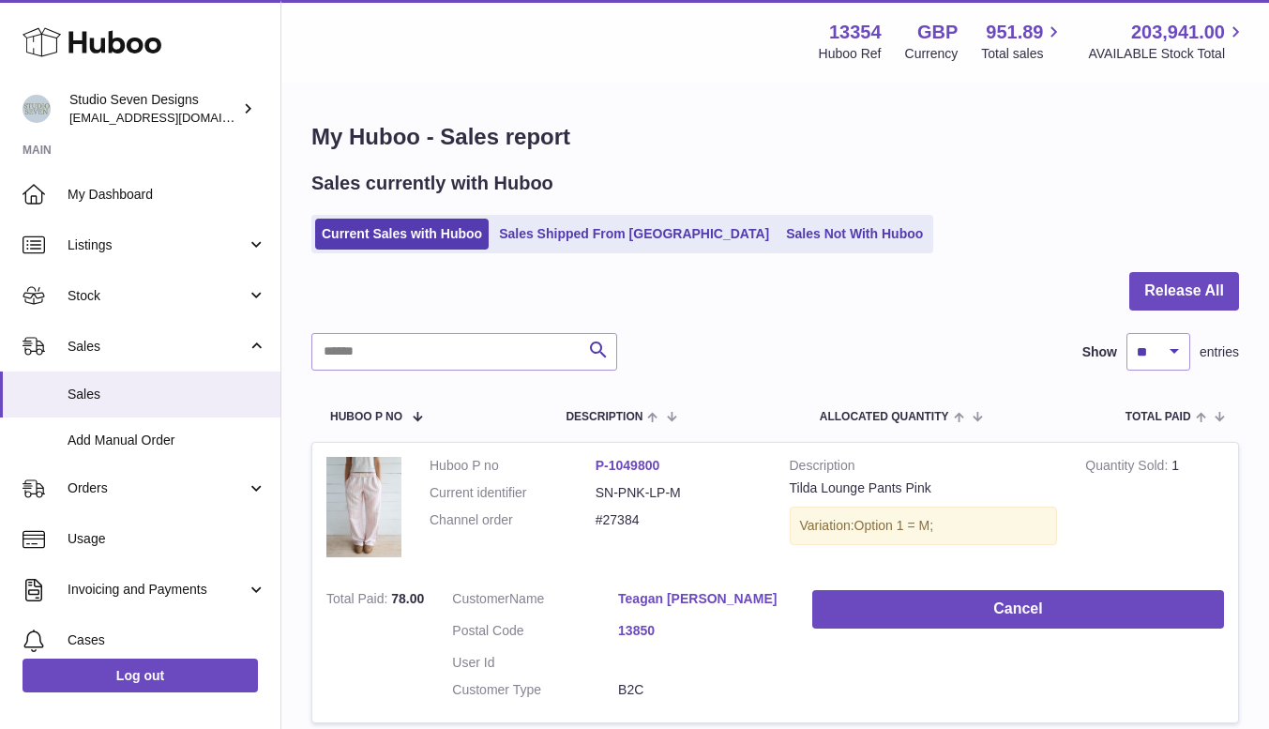
click at [582, 249] on link "Sales Shipped From [GEOGRAPHIC_DATA]" at bounding box center [633, 233] width 283 height 31
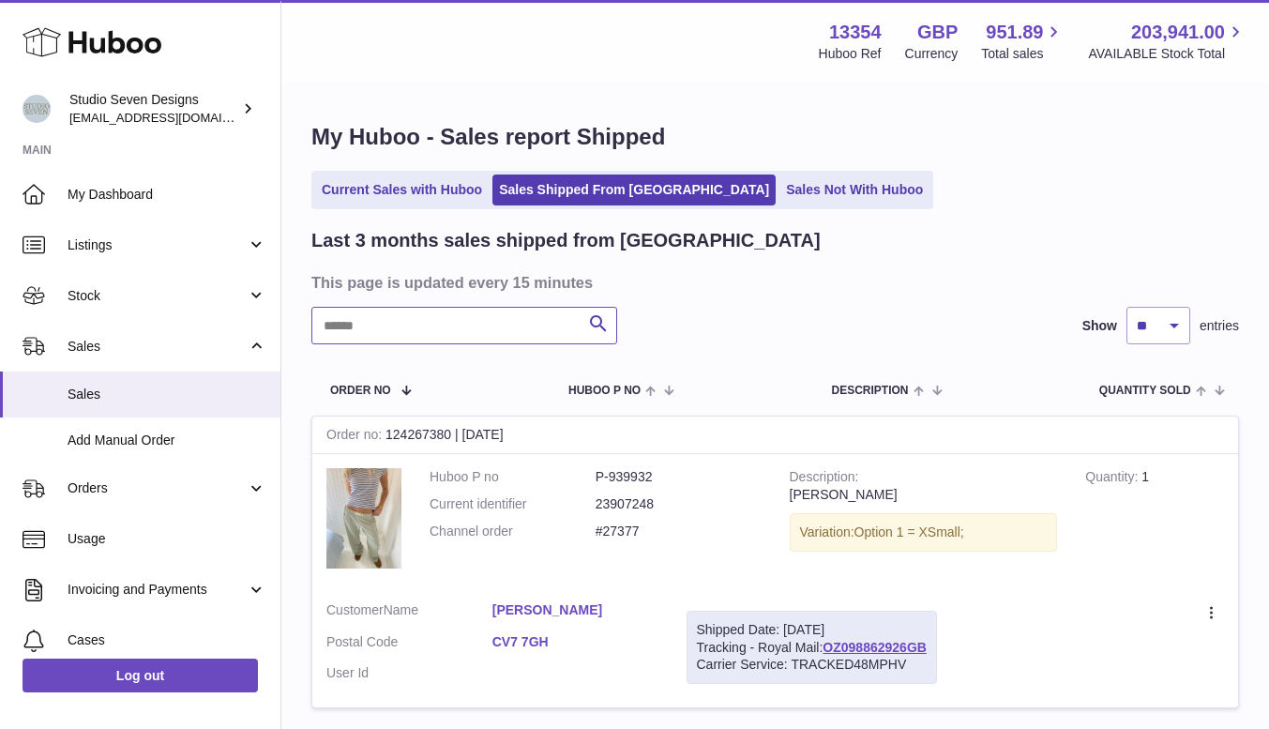
click at [434, 330] on input "text" at bounding box center [464, 326] width 306 height 38
type input "**********"
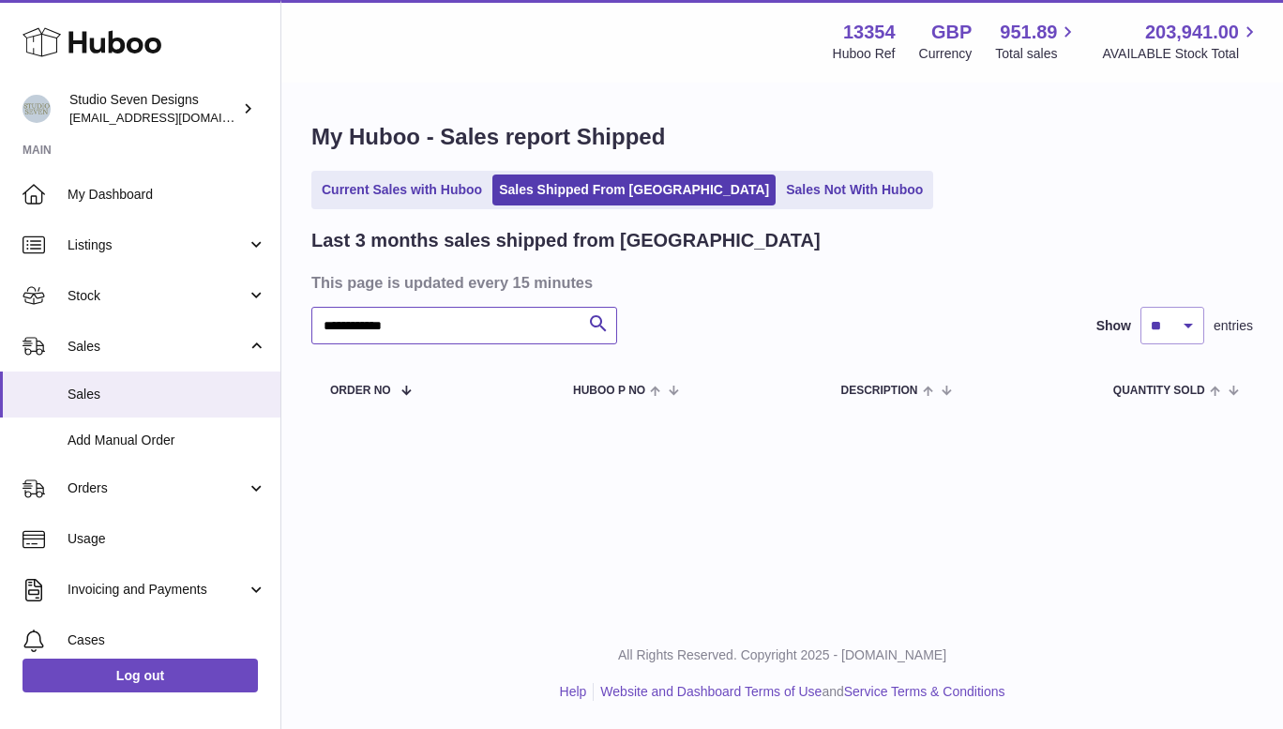
click at [429, 324] on input "**********" at bounding box center [464, 326] width 306 height 38
click at [779, 180] on link "Sales Not With Huboo" at bounding box center [854, 189] width 150 height 31
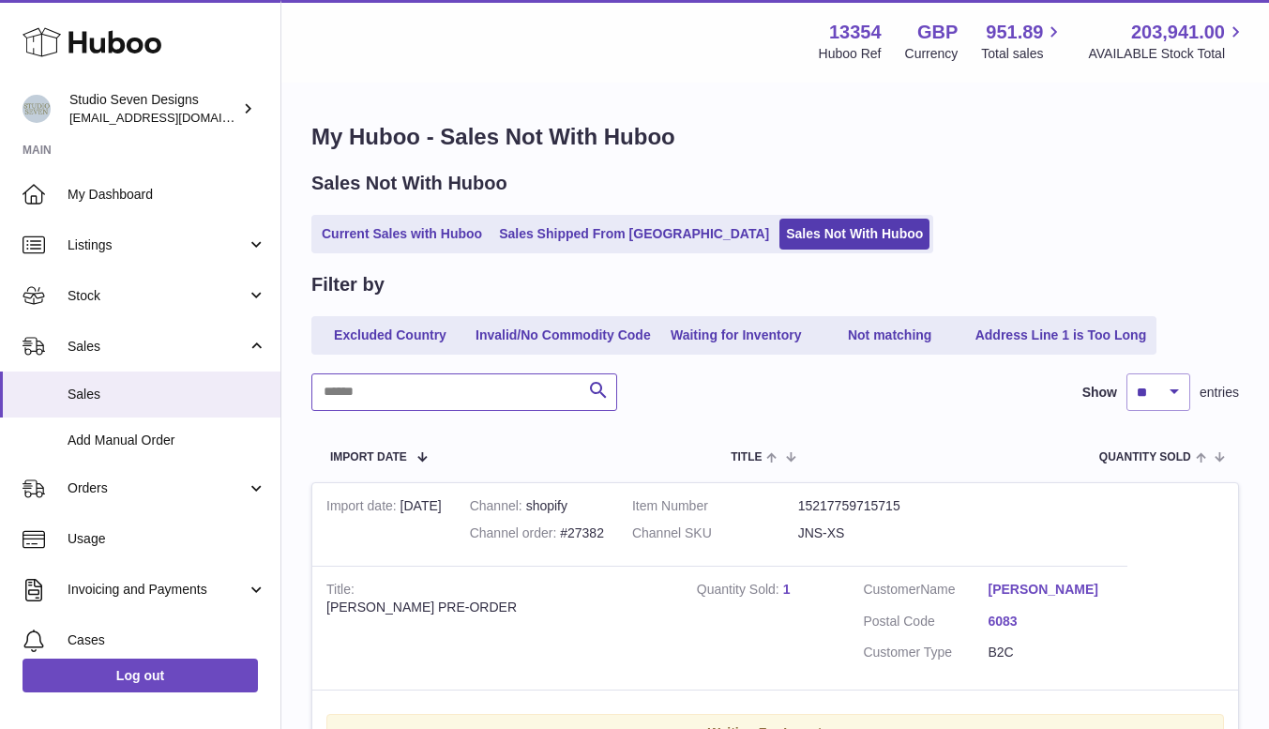
click at [391, 390] on input "text" at bounding box center [464, 392] width 306 height 38
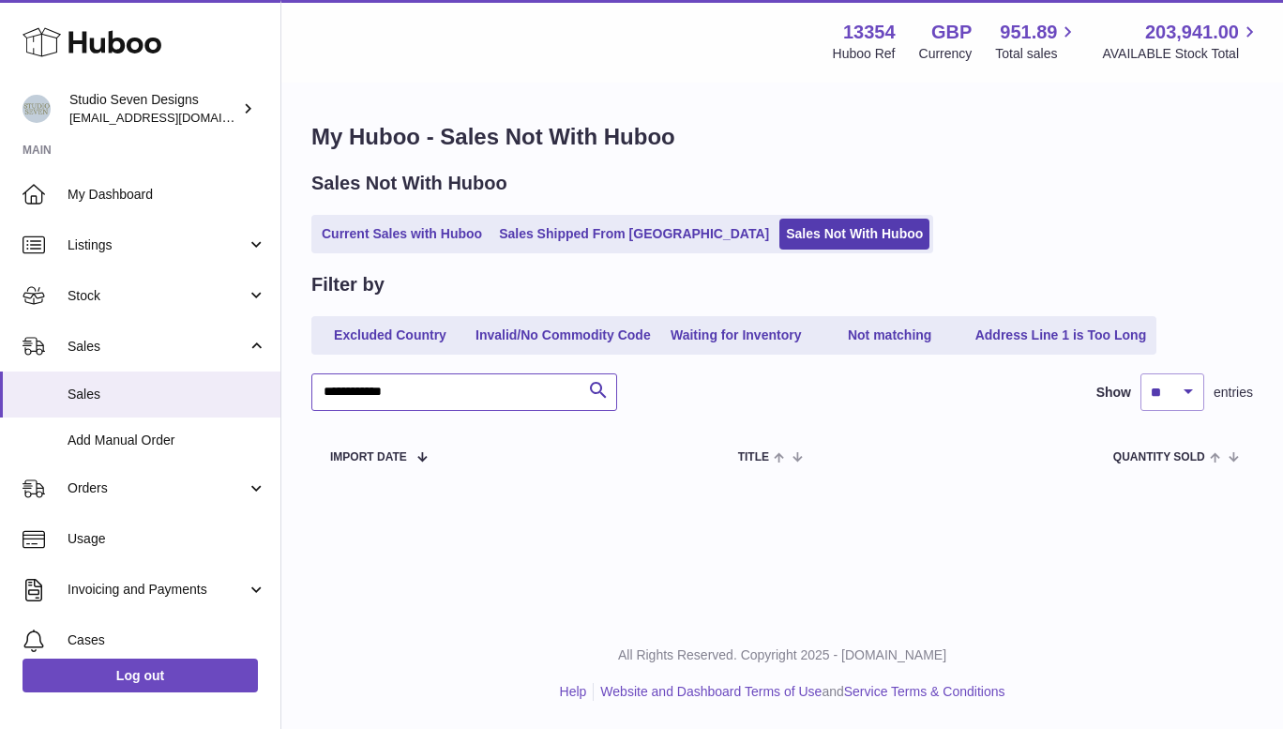
type input "**********"
click at [380, 228] on link "Current Sales with Huboo" at bounding box center [401, 233] width 173 height 31
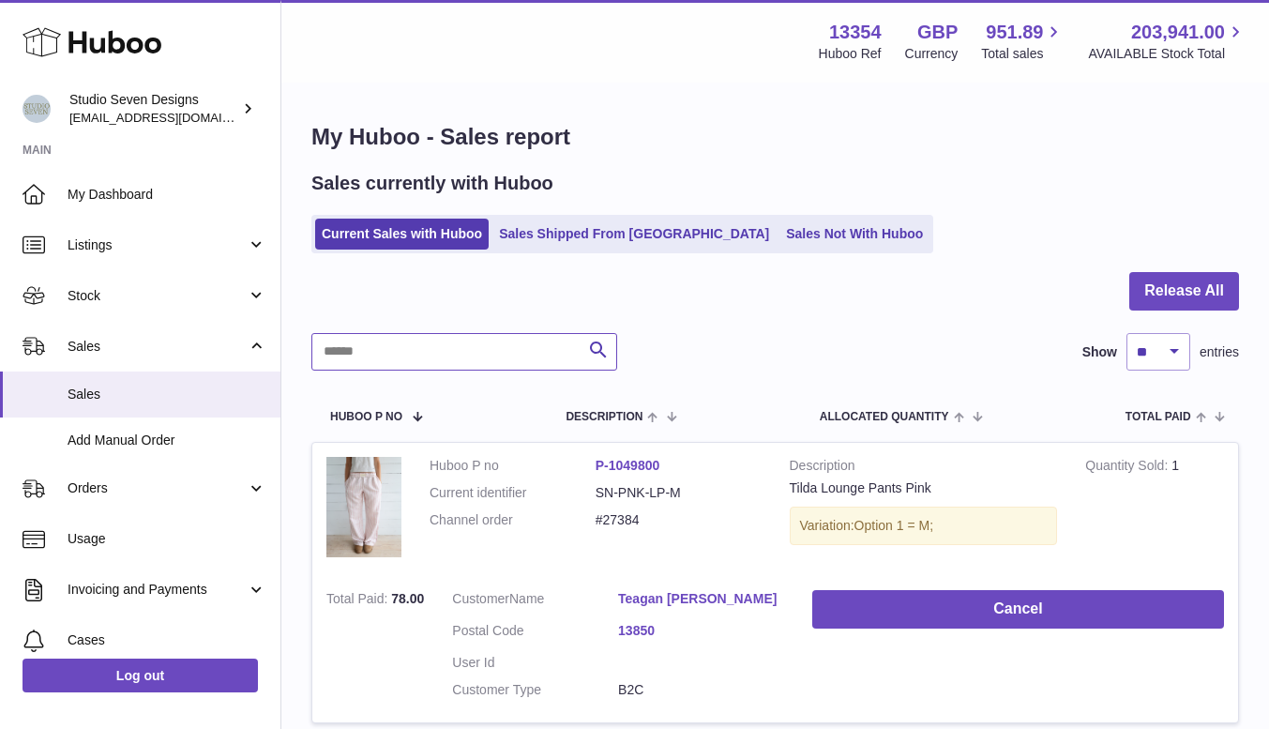
click at [414, 348] on input "text" at bounding box center [464, 352] width 306 height 38
type input "**********"
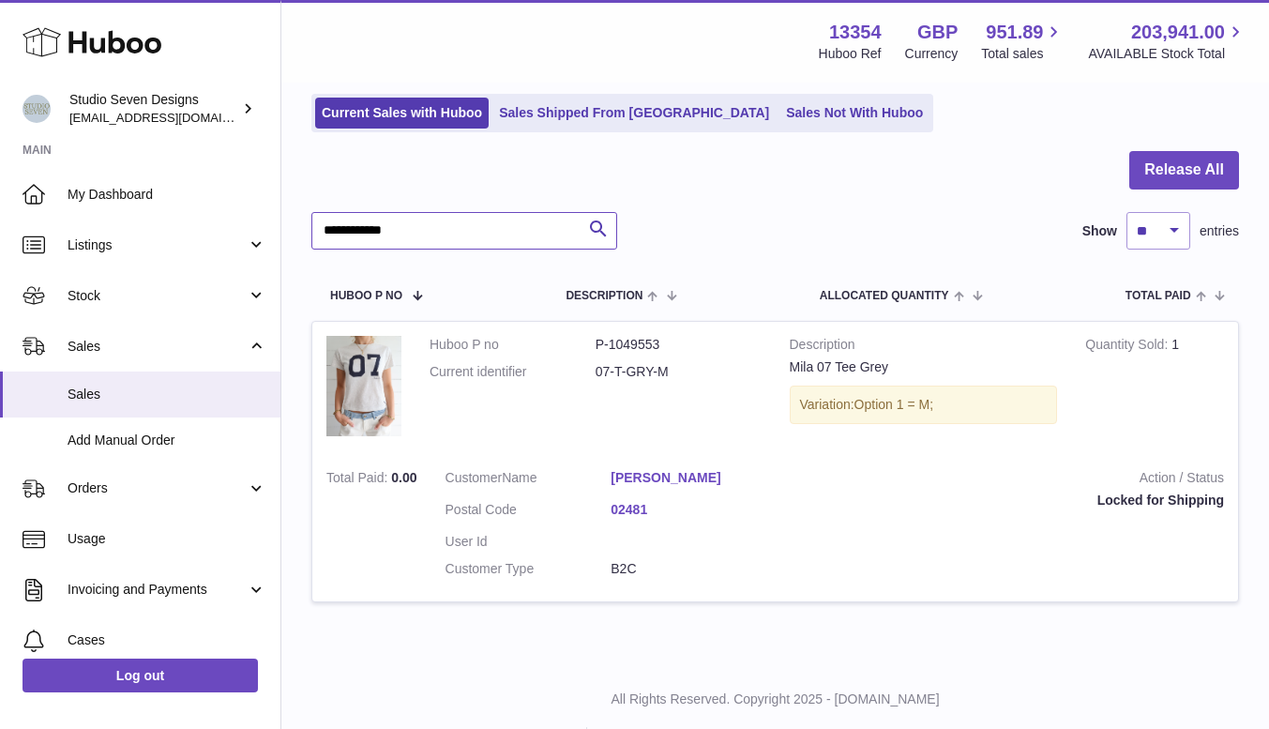
scroll to position [164, 0]
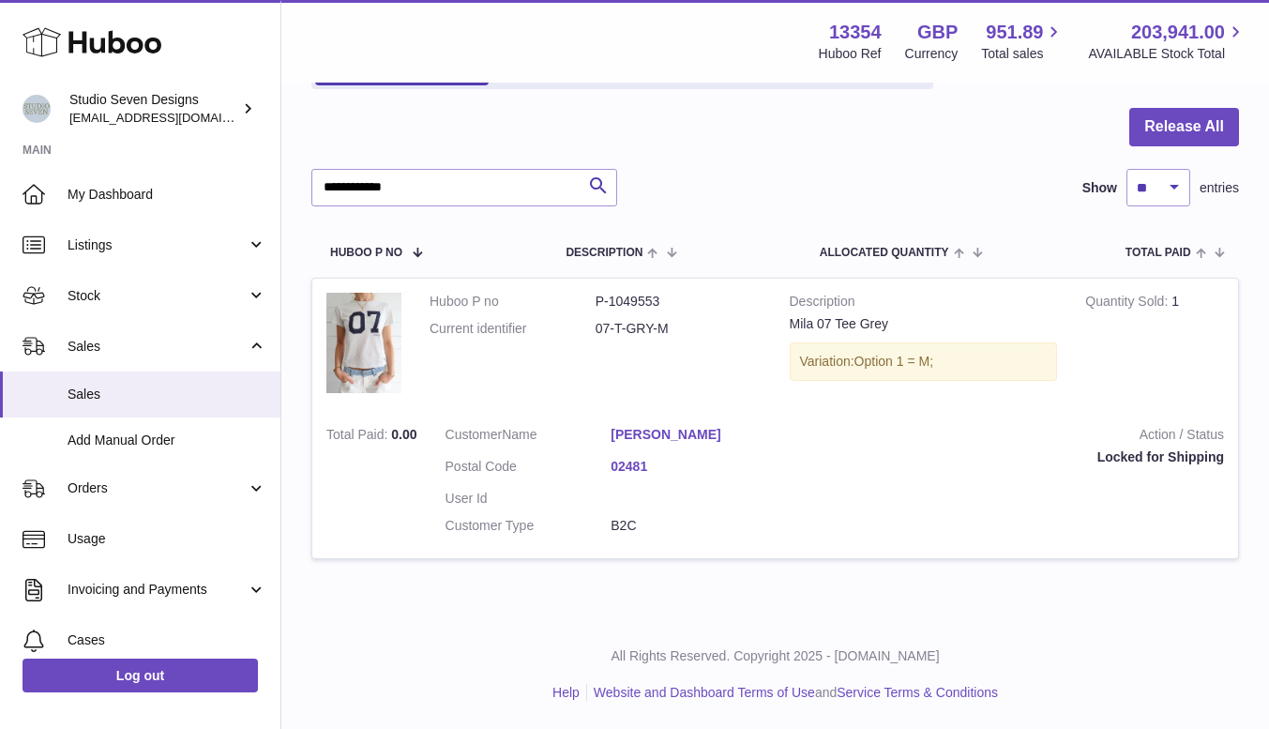
click at [95, 485] on span "Orders" at bounding box center [157, 488] width 179 height 18
click at [92, 534] on span "Orders" at bounding box center [167, 537] width 199 height 18
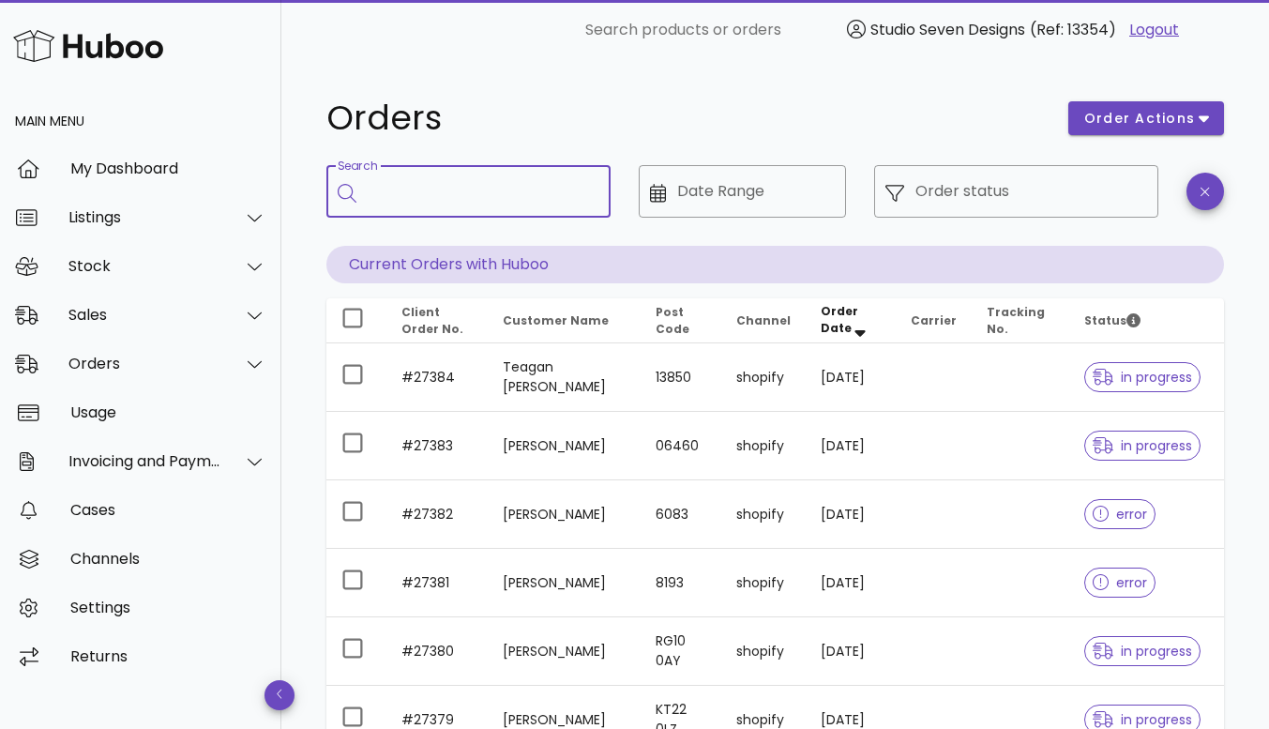
click at [450, 198] on input "Search" at bounding box center [482, 191] width 228 height 30
type input "*****"
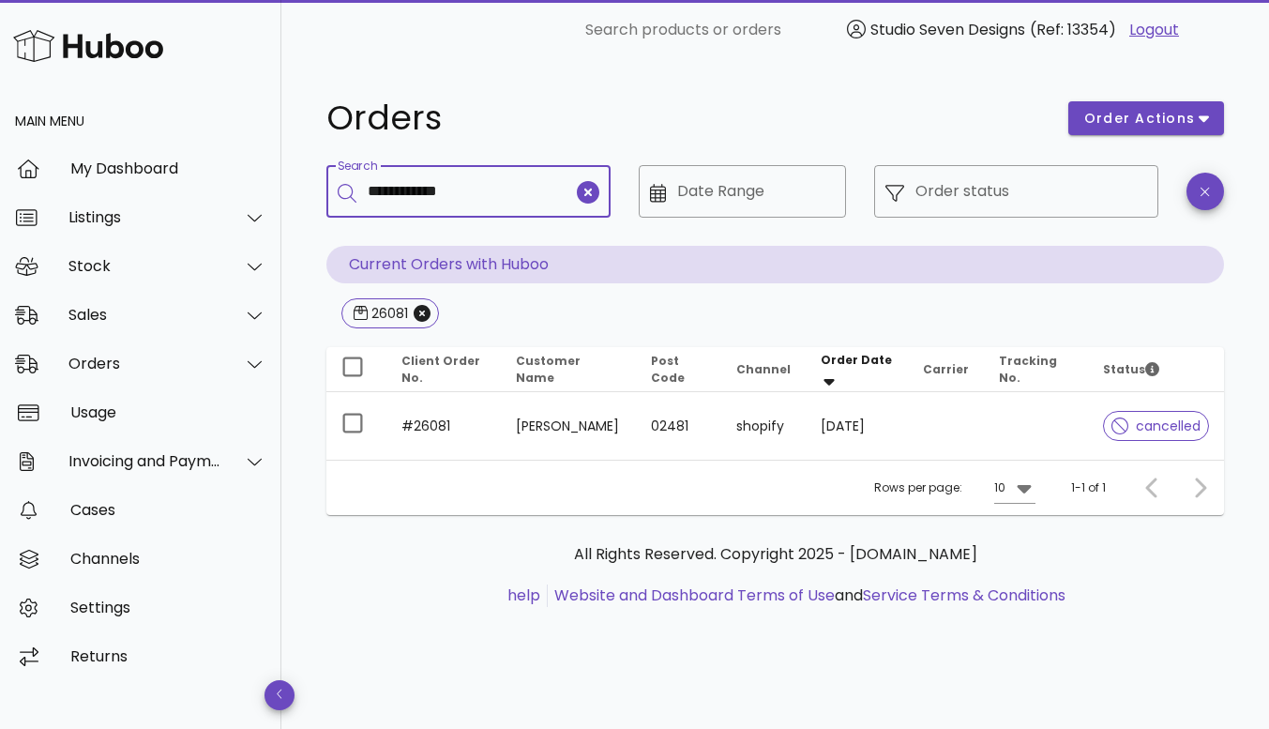
type input "**********"
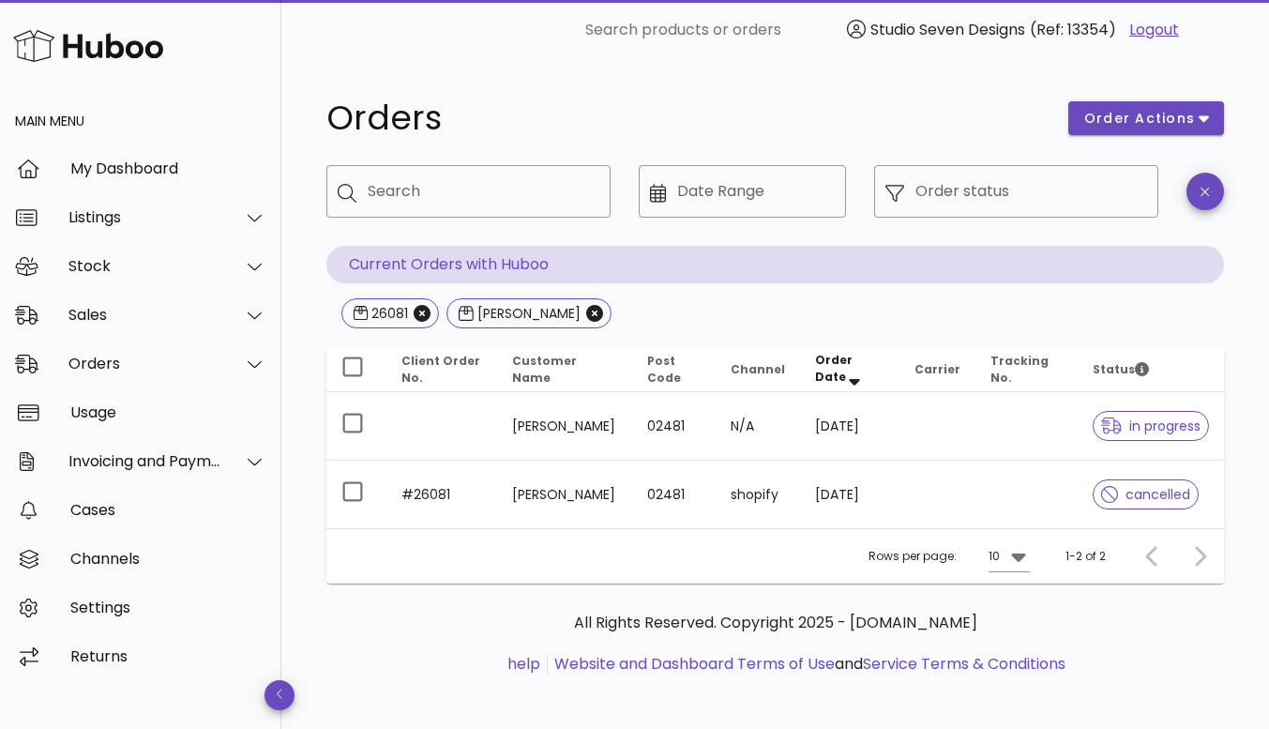
click at [1013, 429] on td at bounding box center [1026, 426] width 102 height 68
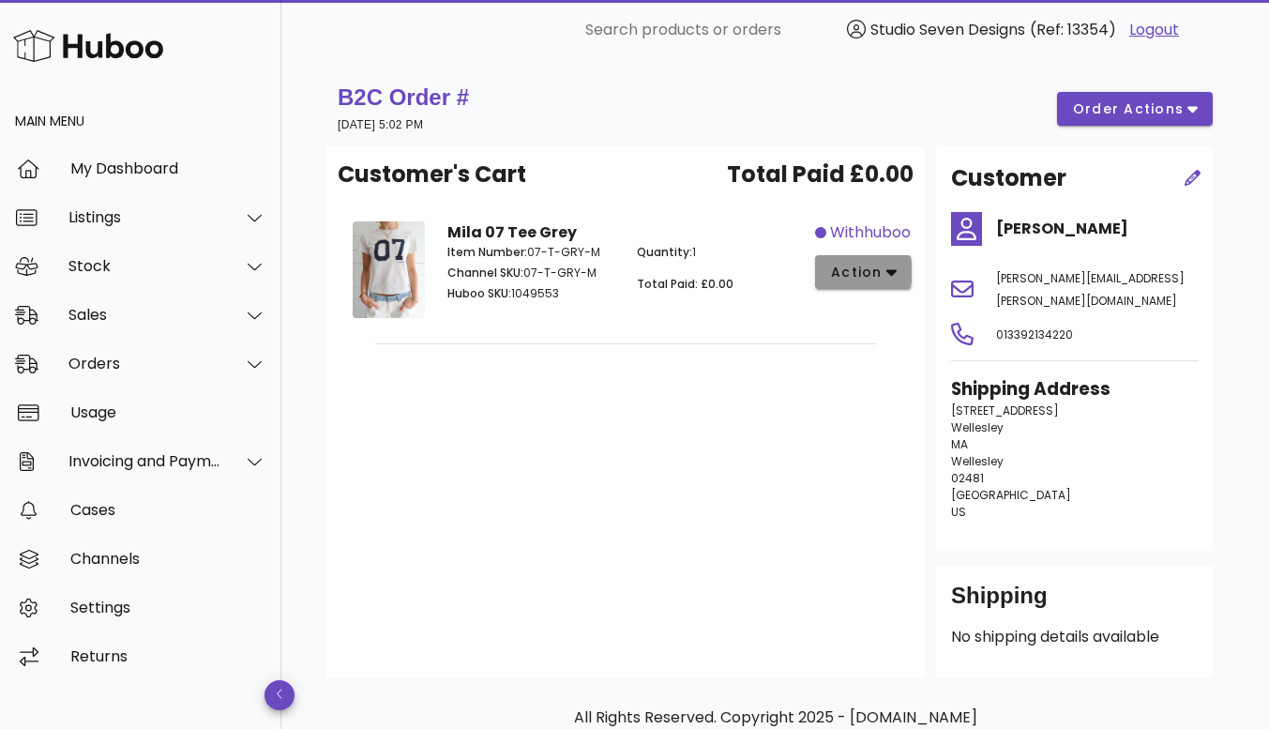
click at [899, 270] on button "action" at bounding box center [863, 272] width 97 height 34
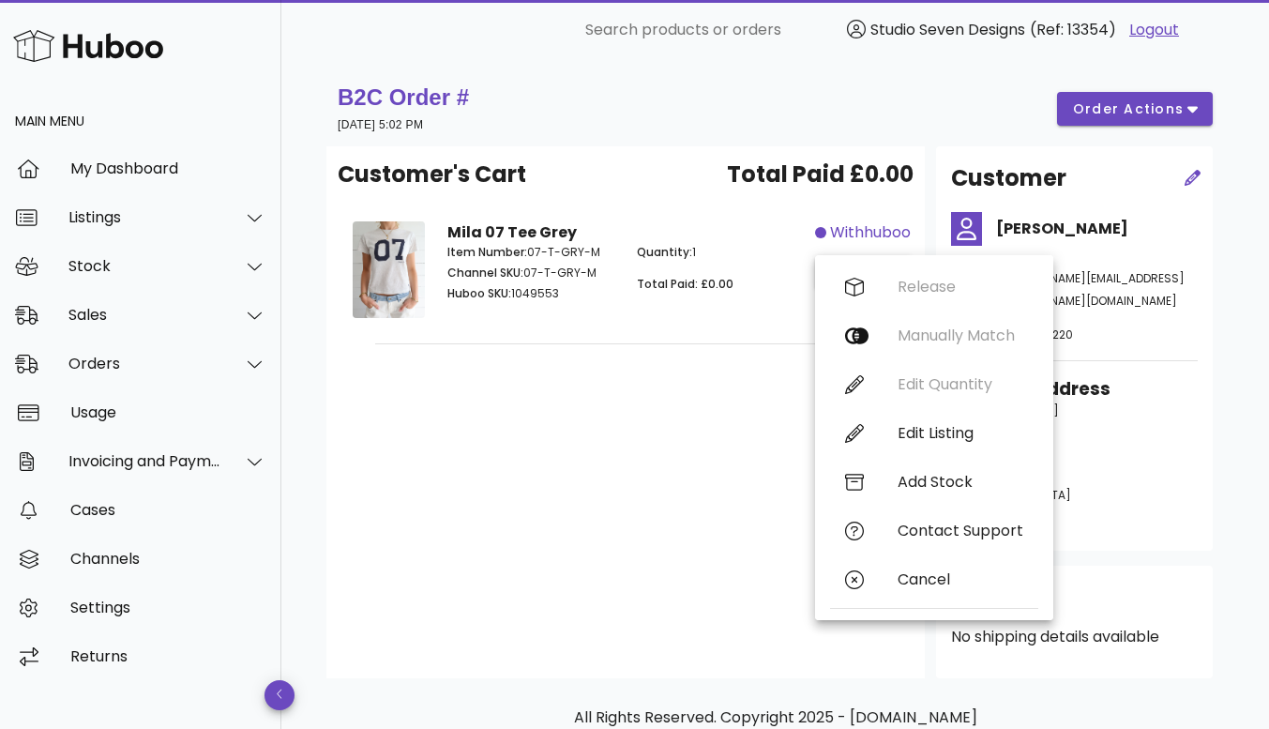
click at [548, 514] on div "Customer's Cart Total Paid £0.00 Mila 07 Tee Grey Item Number: 07-T-GRY-M Chann…" at bounding box center [625, 412] width 598 height 532
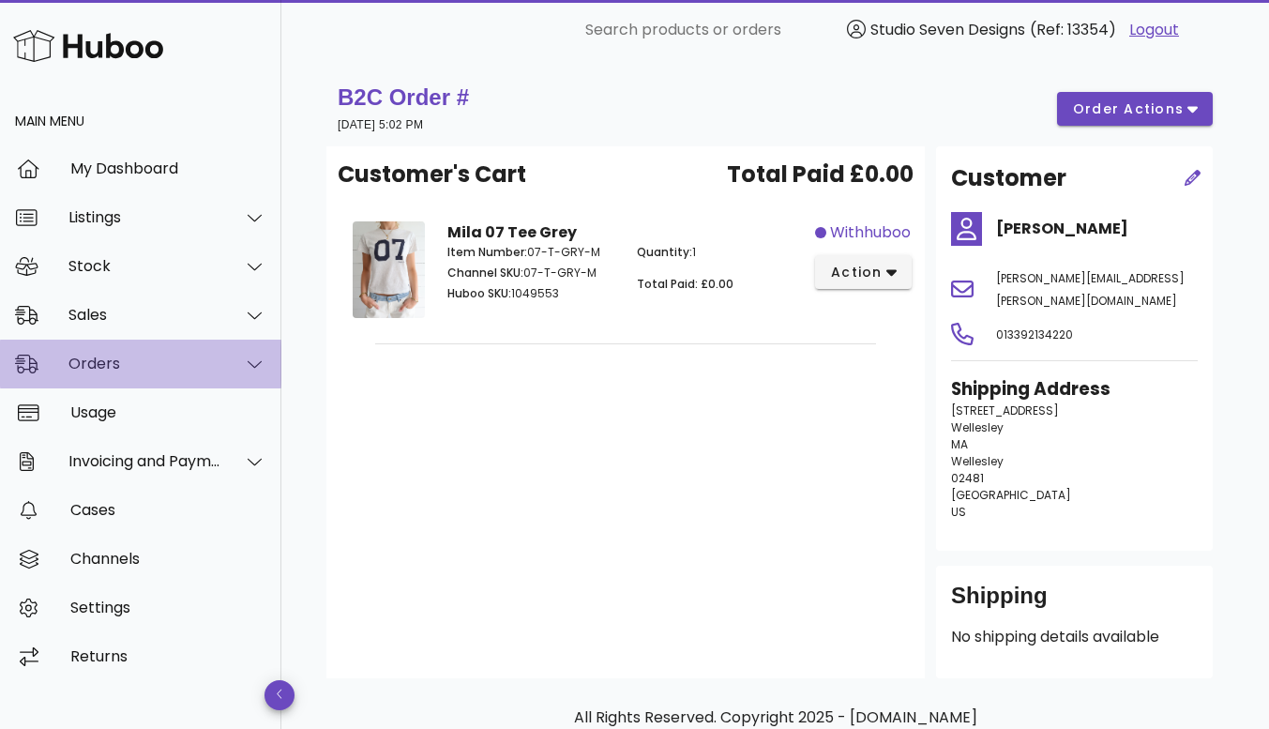
click at [116, 345] on div "Orders" at bounding box center [140, 363] width 281 height 49
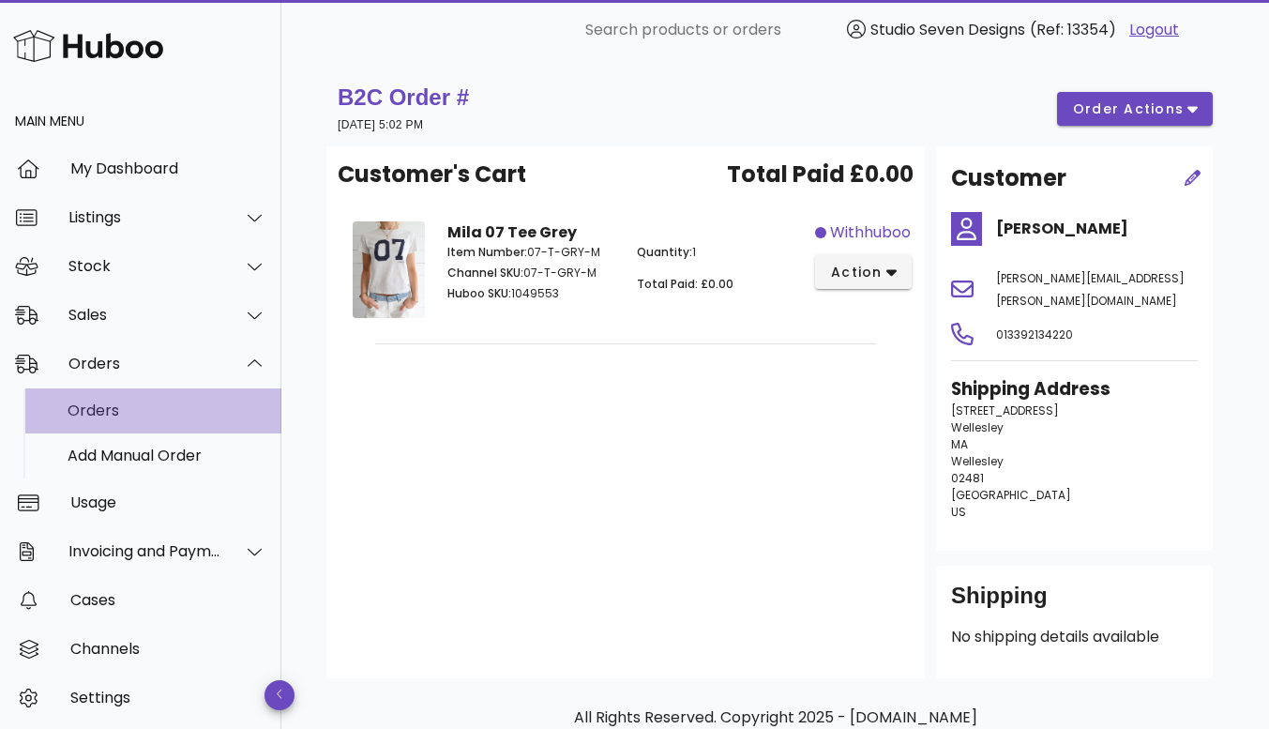
click at [94, 406] on div "Orders" at bounding box center [167, 410] width 199 height 18
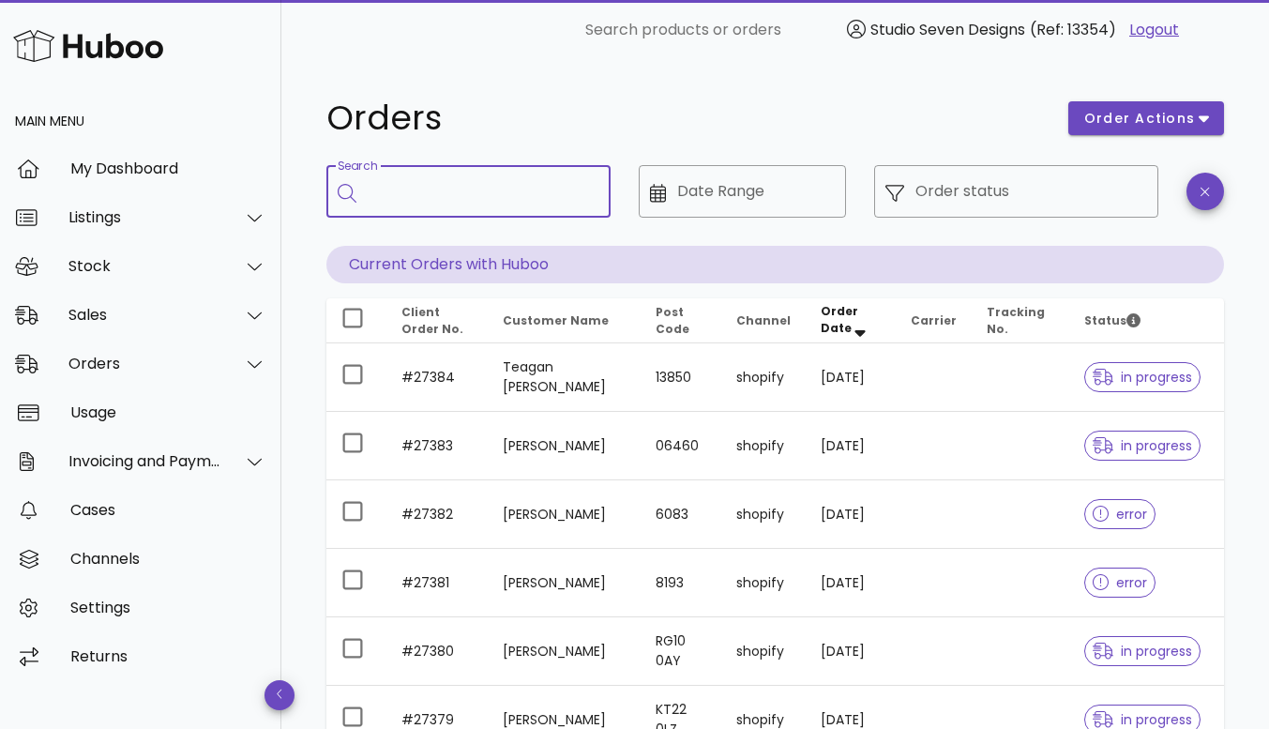
click at [459, 191] on input "Search" at bounding box center [482, 191] width 228 height 30
type input "*****"
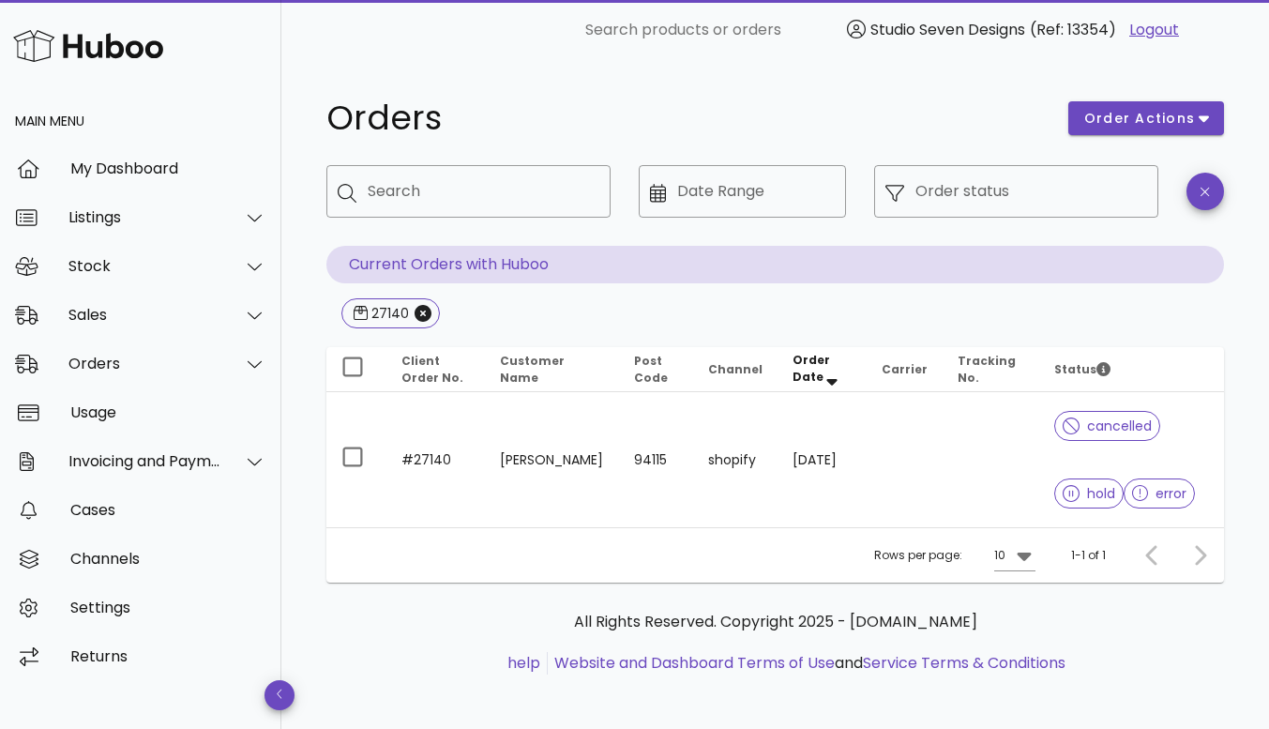
click at [970, 465] on td at bounding box center [990, 459] width 97 height 135
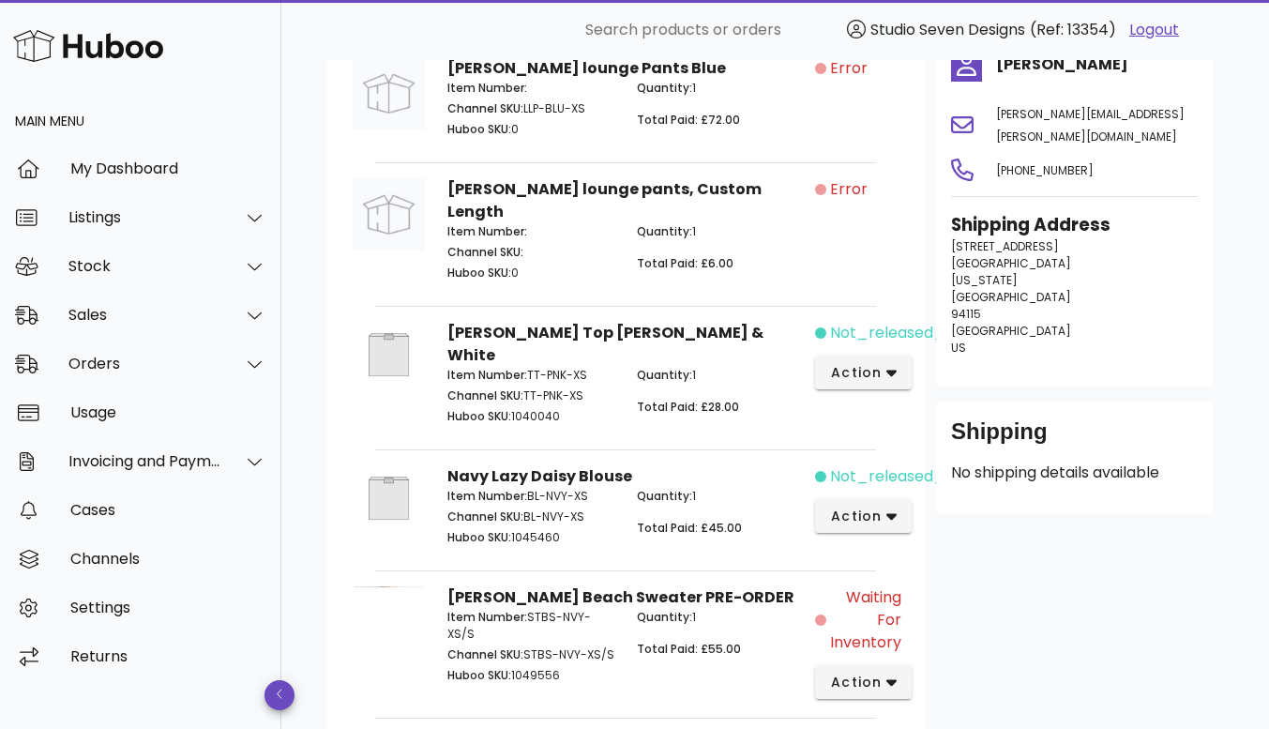
scroll to position [378, 0]
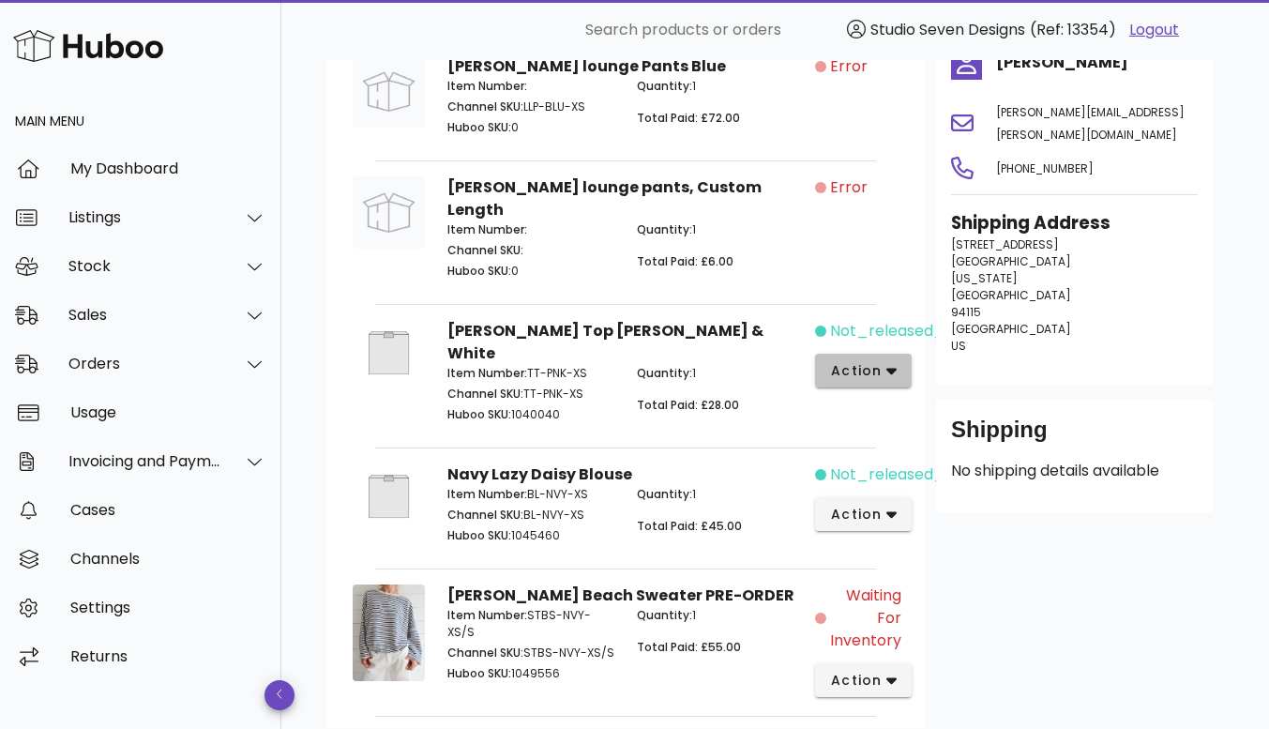
click at [897, 354] on button "action" at bounding box center [863, 371] width 97 height 34
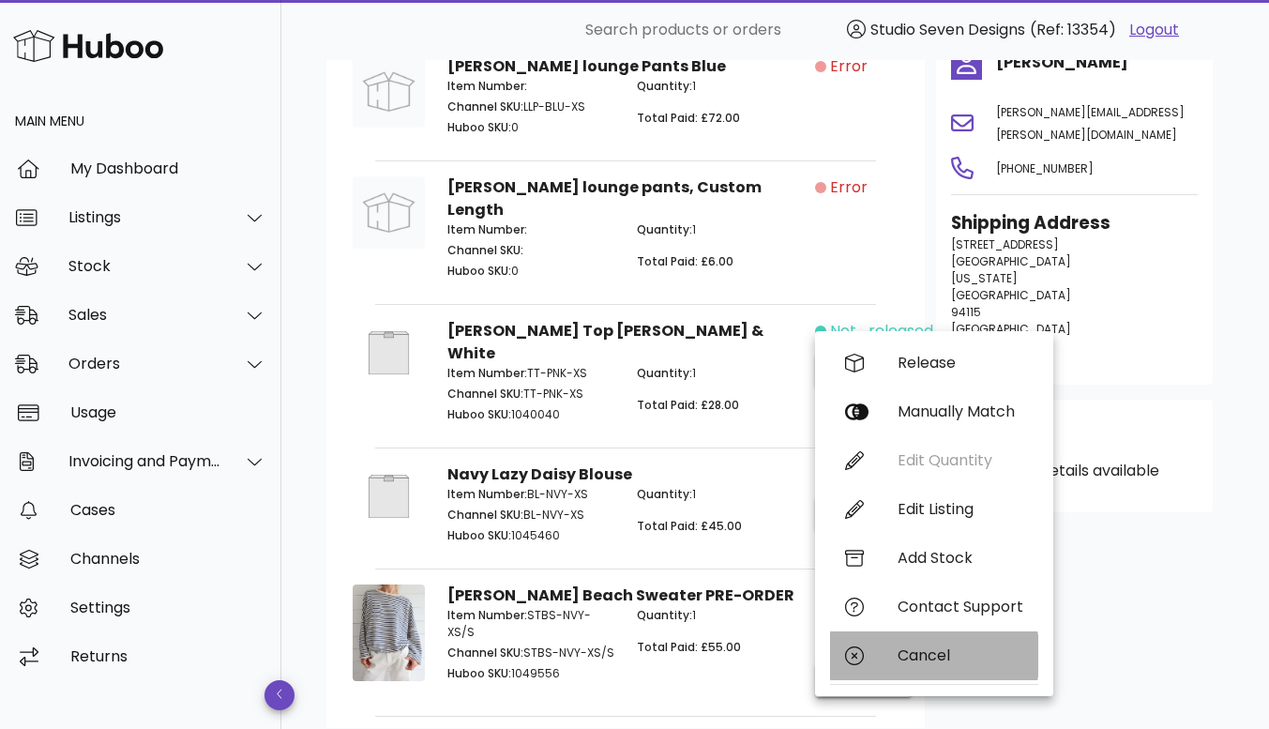
click at [922, 645] on div "Cancel" at bounding box center [934, 655] width 208 height 49
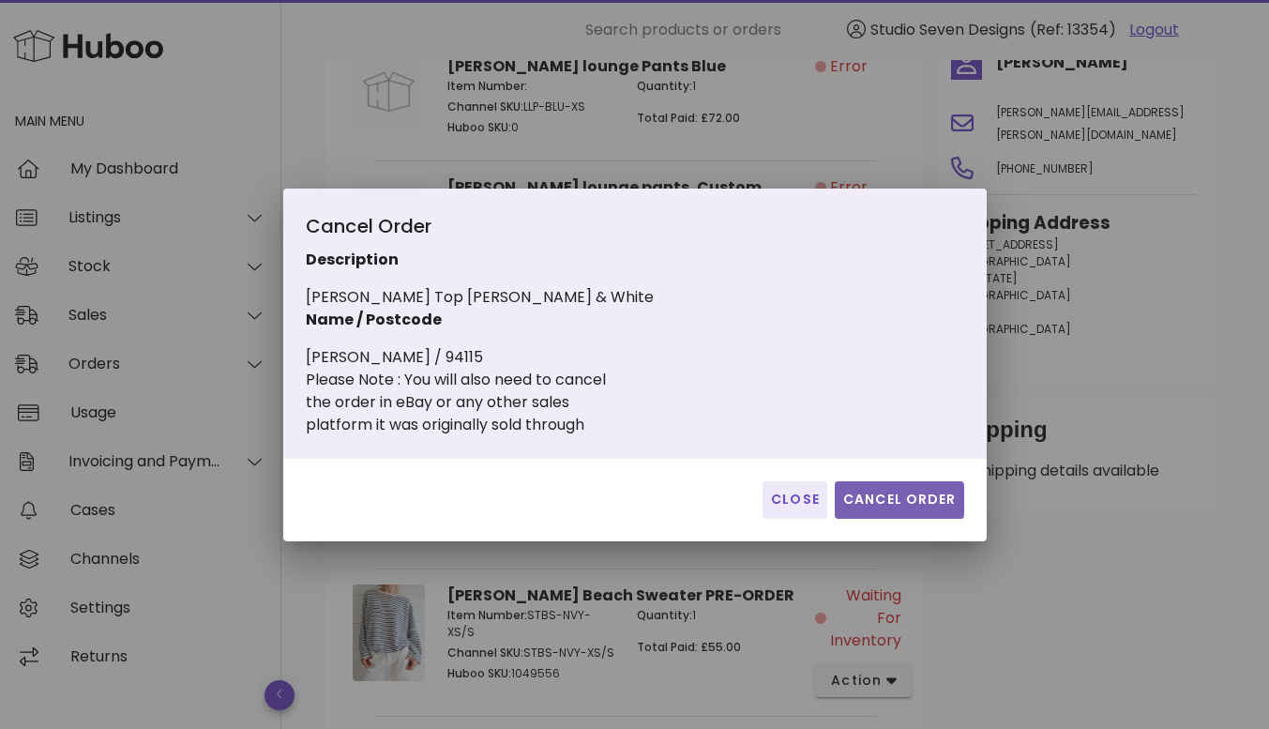
click at [939, 486] on button "Cancel Order" at bounding box center [899, 500] width 129 height 38
